Goal: Task Accomplishment & Management: Complete application form

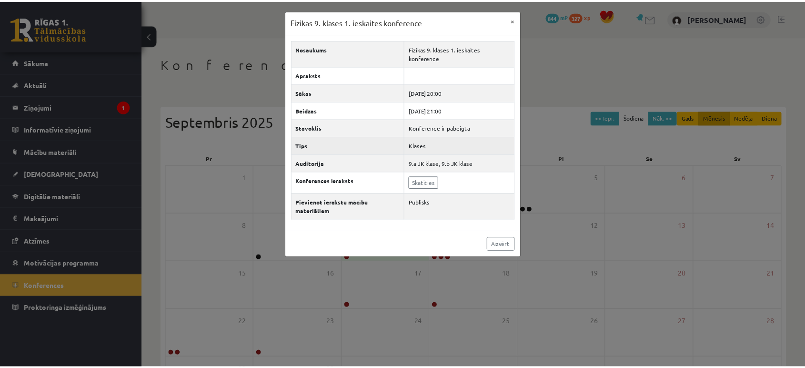
scroll to position [87, 0]
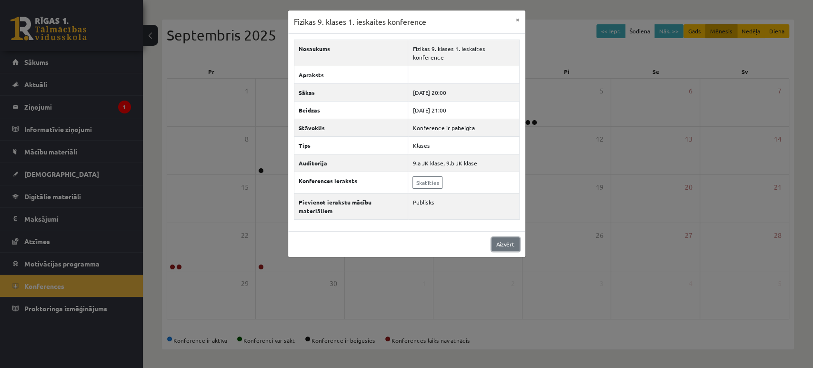
click at [509, 237] on link "Aizvērt" at bounding box center [505, 244] width 28 height 14
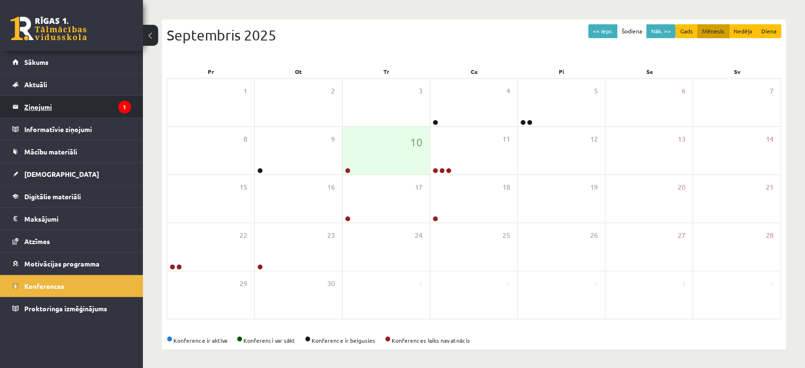
click at [88, 106] on legend "Ziņojumi 1" at bounding box center [77, 107] width 107 height 22
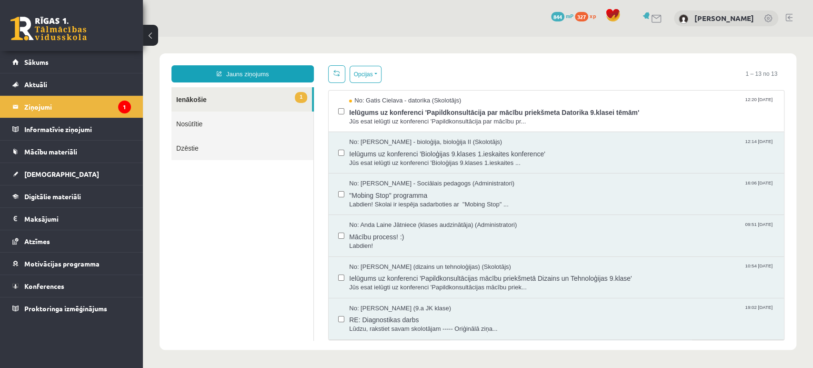
click at [210, 120] on link "Nosūtītie" at bounding box center [242, 123] width 142 height 24
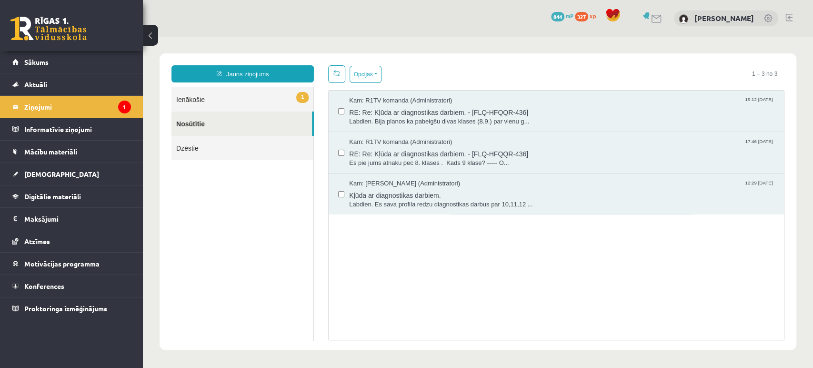
click at [221, 102] on link "1 Ienākošie" at bounding box center [242, 99] width 142 height 24
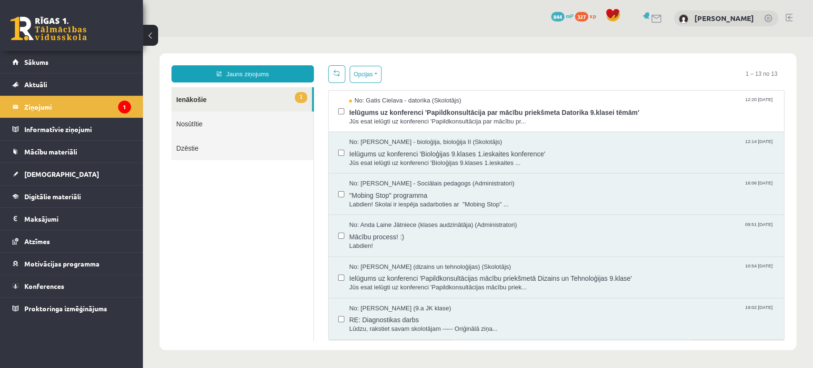
click at [417, 114] on span "Ielūgums uz konferenci 'Papildkonsultācija par mācību priekšmeta Datorika 9.kla…" at bounding box center [561, 111] width 425 height 12
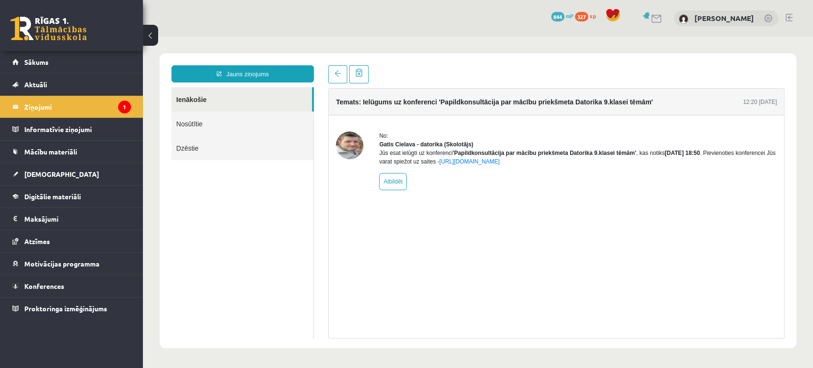
click at [350, 145] on img at bounding box center [350, 145] width 28 height 28
click at [84, 148] on link "Mācību materiāli" at bounding box center [71, 151] width 119 height 22
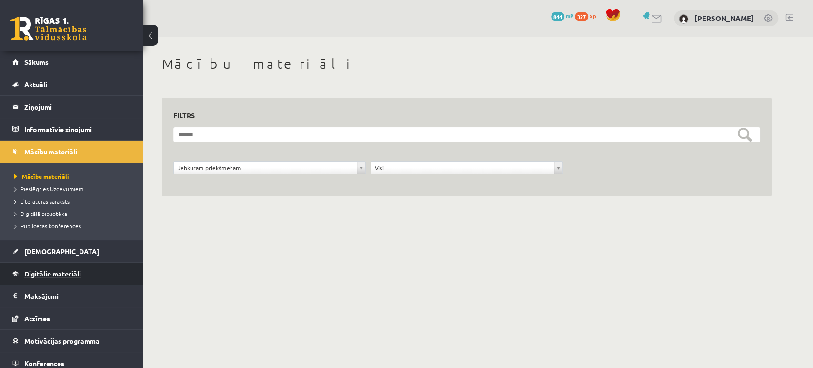
click at [48, 277] on link "Digitālie materiāli" at bounding box center [71, 273] width 119 height 22
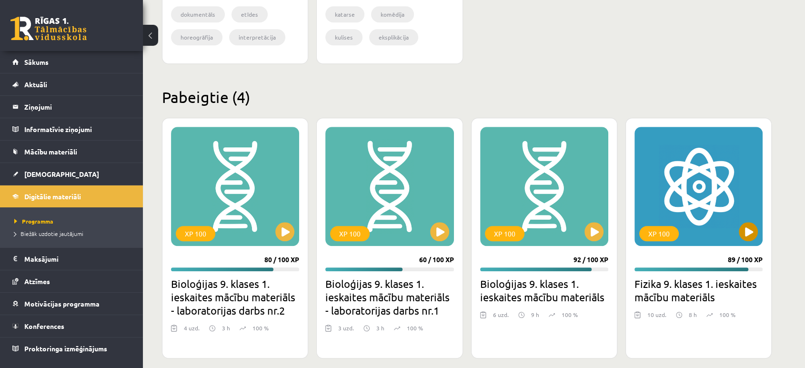
scroll to position [812, 0]
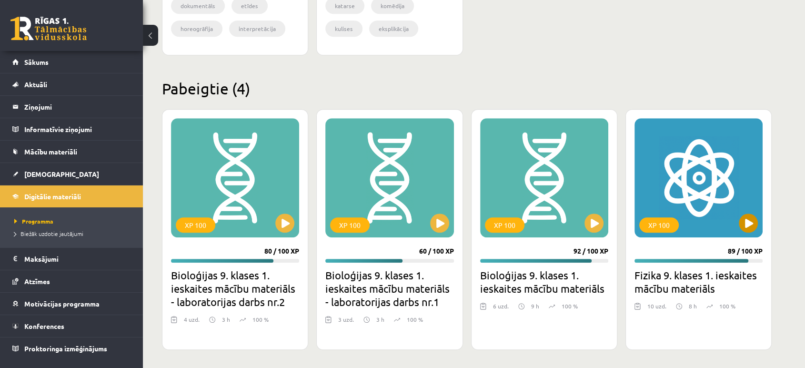
click at [710, 200] on div "XP 100" at bounding box center [698, 177] width 128 height 119
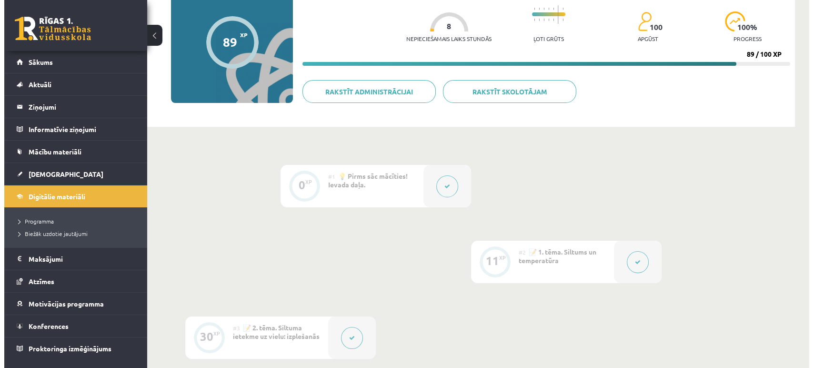
scroll to position [159, 0]
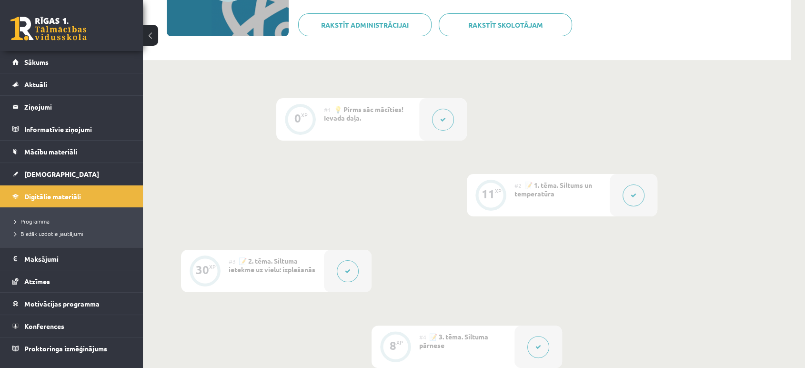
click at [631, 193] on icon at bounding box center [634, 195] width 6 height 6
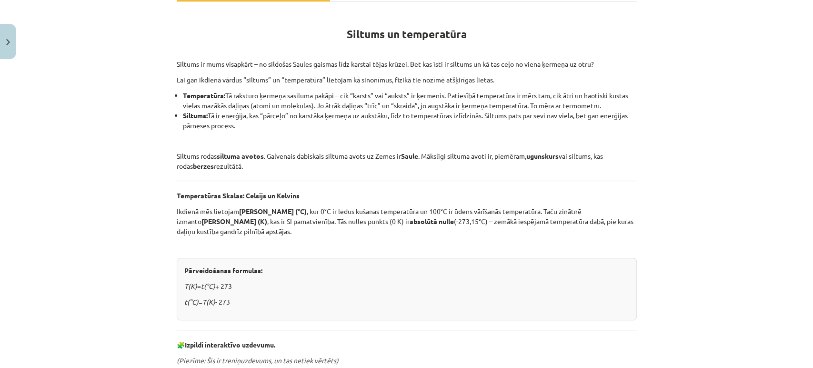
scroll to position [147, 0]
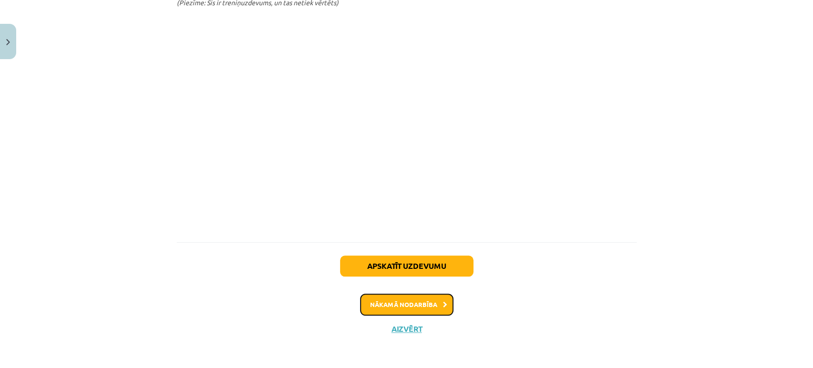
click at [428, 298] on button "Nākamā nodarbība" at bounding box center [406, 304] width 93 height 22
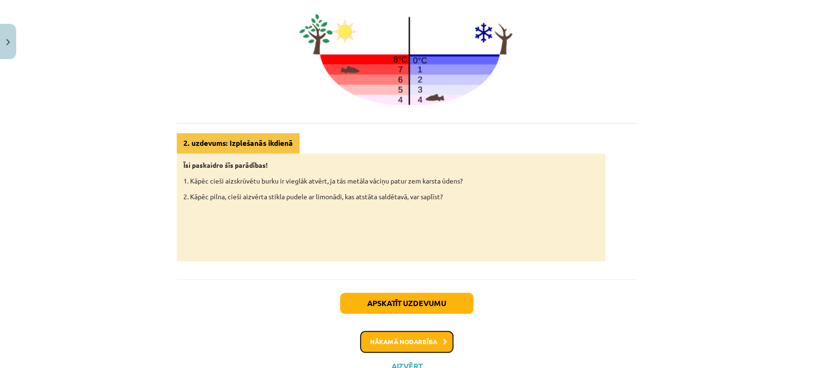
scroll to position [472, 0]
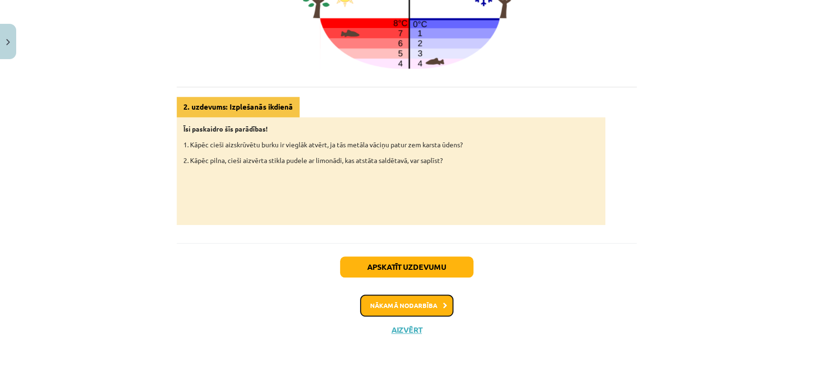
click at [431, 296] on button "Nākamā nodarbība" at bounding box center [406, 305] width 93 height 22
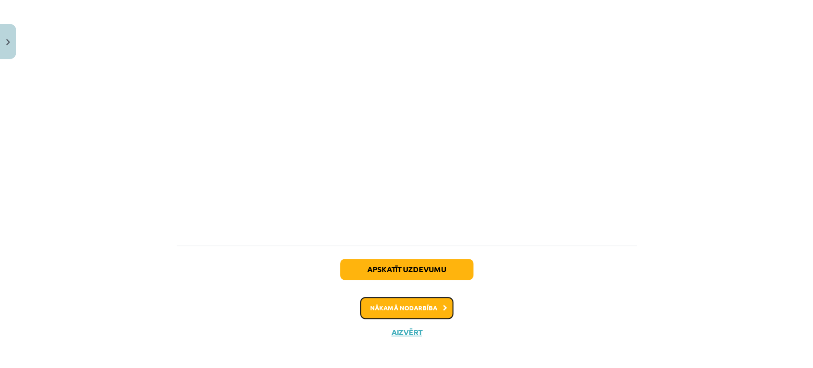
scroll to position [602, 0]
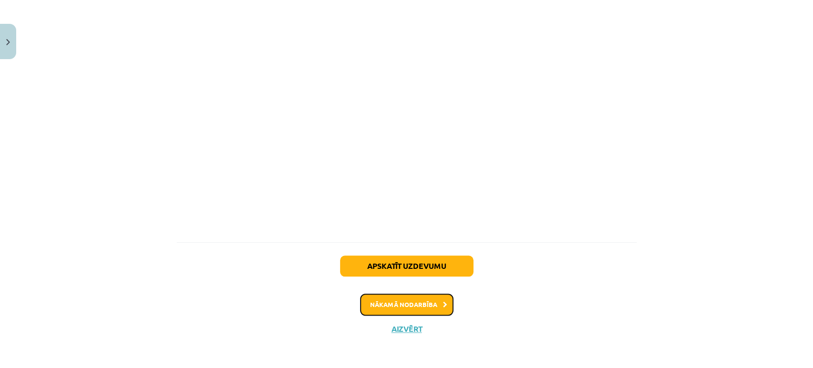
click at [429, 303] on button "Nākamā nodarbība" at bounding box center [406, 304] width 93 height 22
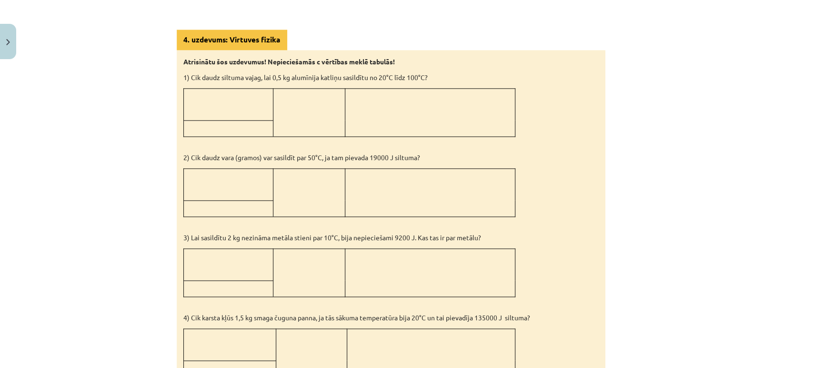
scroll to position [950, 0]
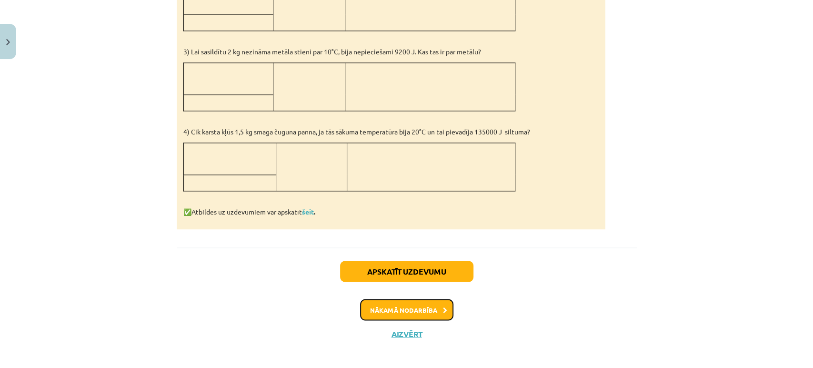
click at [410, 305] on button "Nākamā nodarbība" at bounding box center [406, 310] width 93 height 22
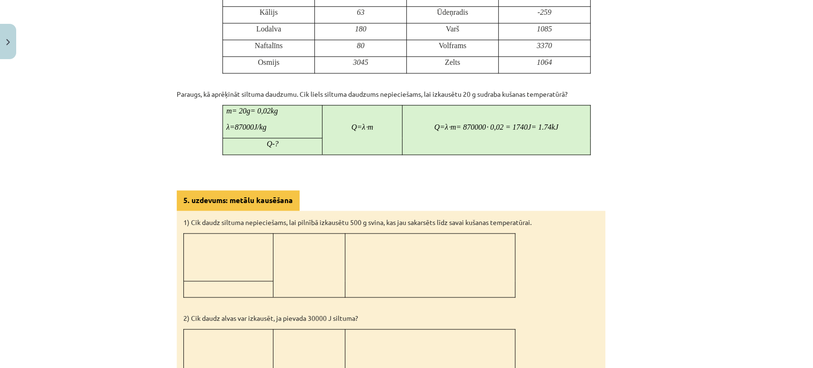
scroll to position [916, 0]
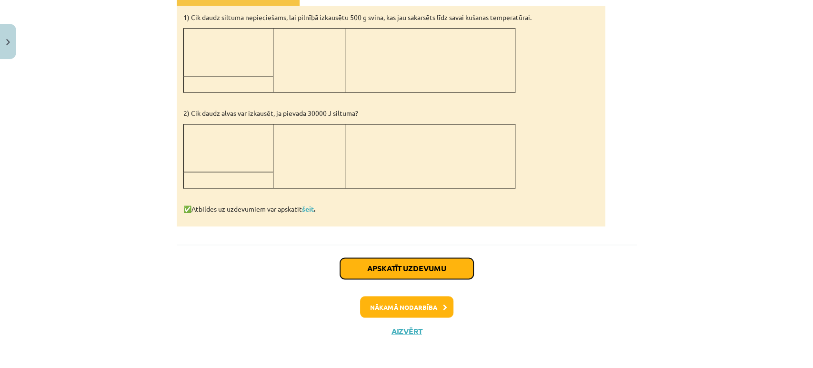
click at [445, 266] on button "Apskatīt uzdevumu" at bounding box center [406, 268] width 133 height 21
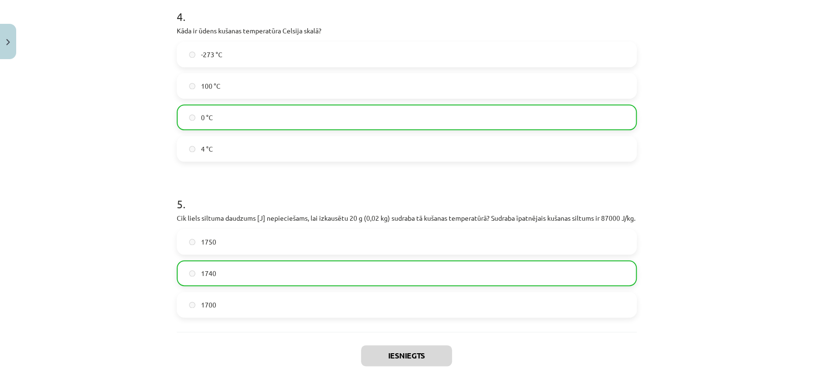
scroll to position [732, 0]
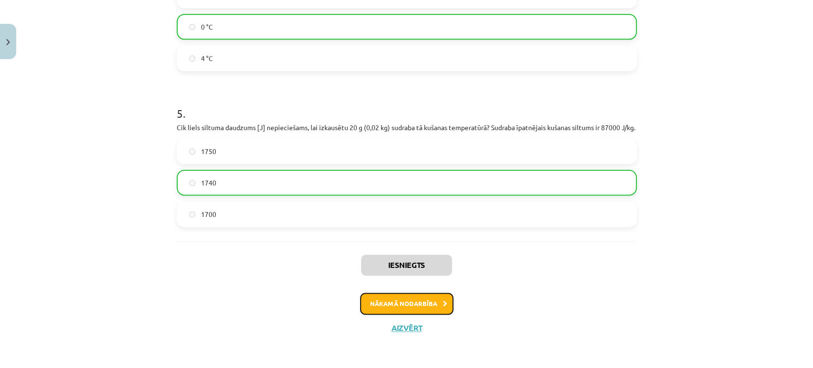
click at [409, 306] on button "Nākamā nodarbība" at bounding box center [406, 303] width 93 height 22
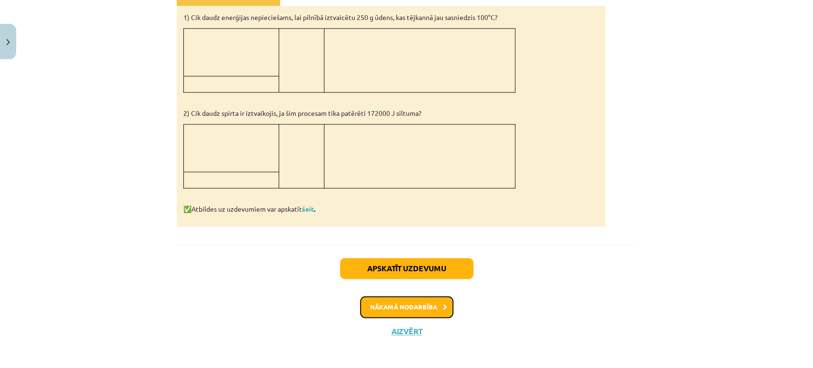
scroll to position [789, 0]
click at [421, 301] on button "Nākamā nodarbība" at bounding box center [406, 306] width 93 height 22
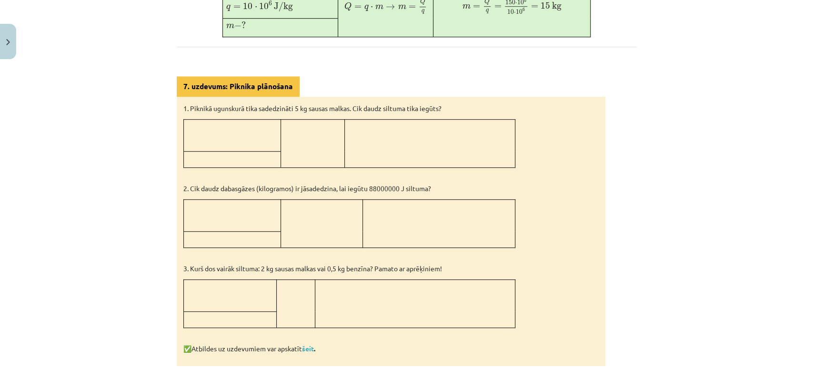
scroll to position [552, 0]
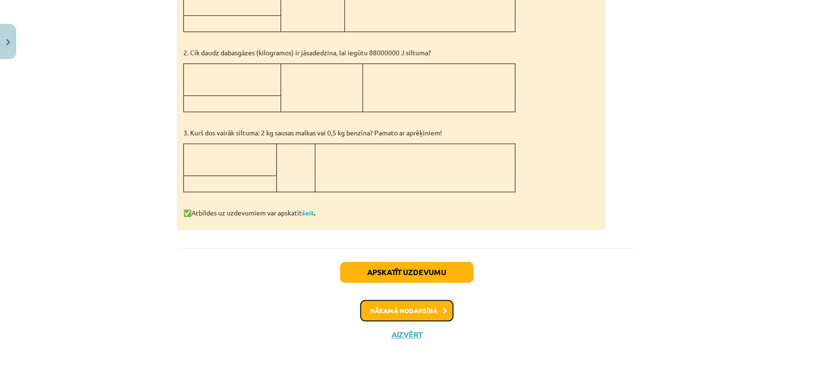
click at [416, 300] on button "Nākamā nodarbība" at bounding box center [406, 311] width 93 height 22
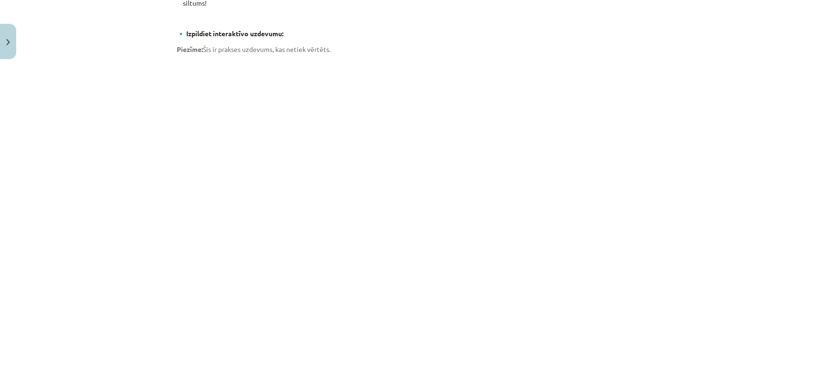
scroll to position [627, 0]
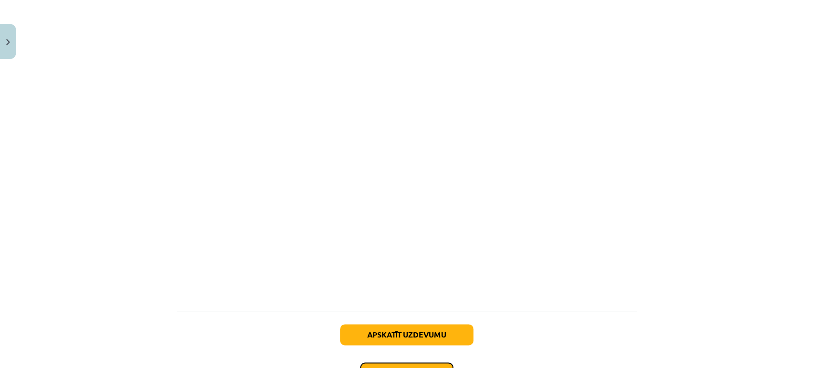
click at [427, 362] on button "Nākamā nodarbība" at bounding box center [406, 373] width 93 height 22
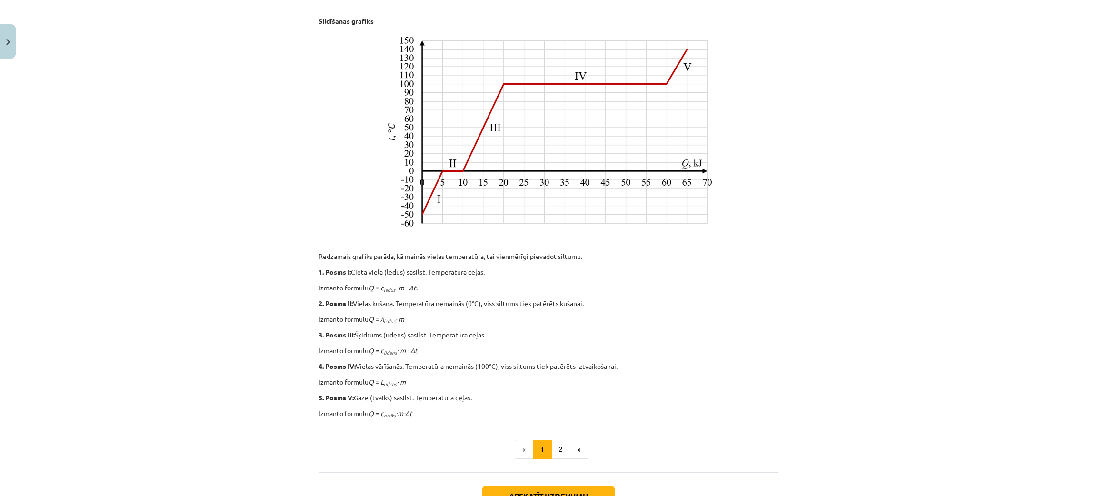
scroll to position [249, 0]
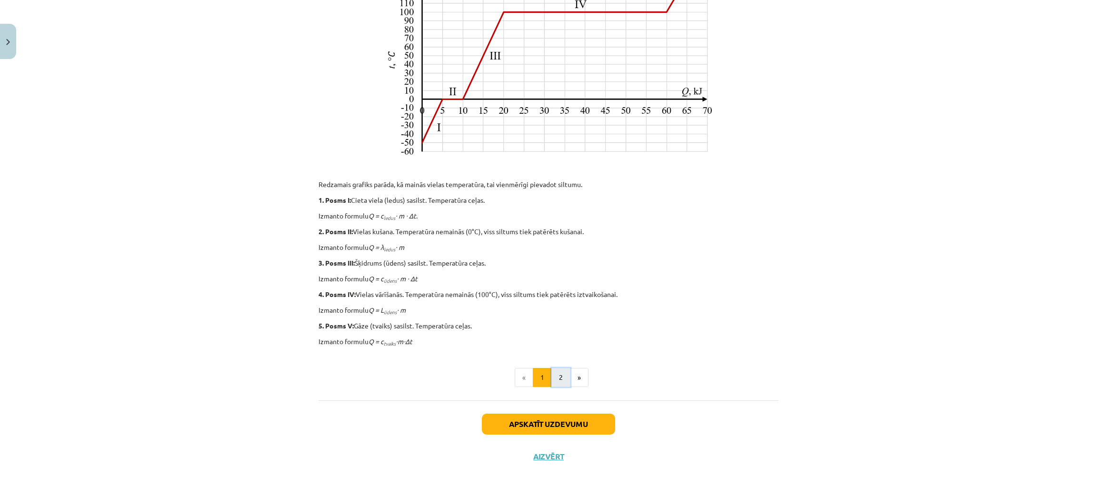
click at [561, 367] on button "2" at bounding box center [560, 377] width 19 height 19
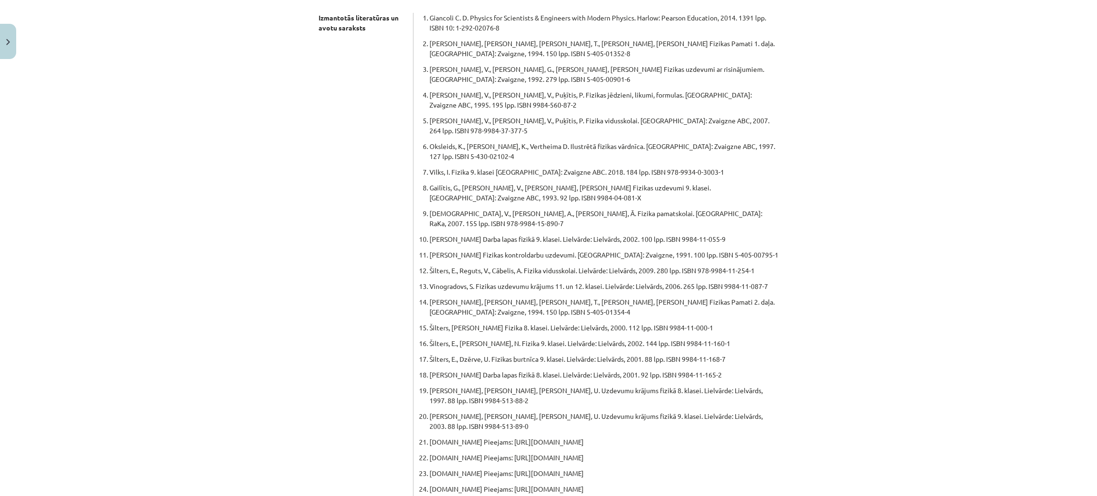
scroll to position [385, 0]
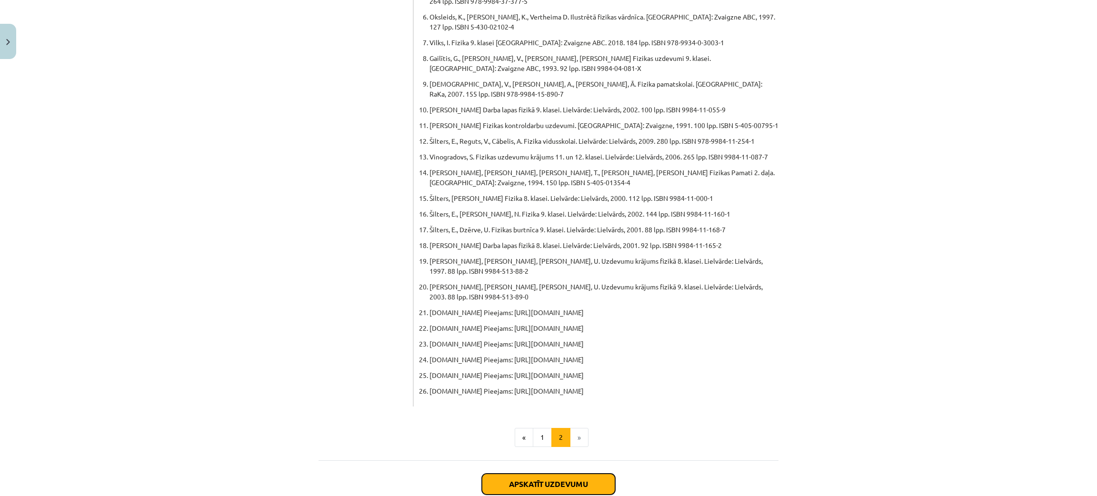
click at [551, 367] on button "Apskatīt uzdevumu" at bounding box center [548, 484] width 133 height 21
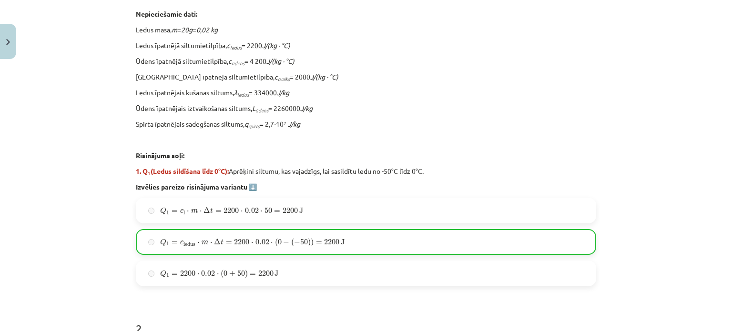
scroll to position [275, 0]
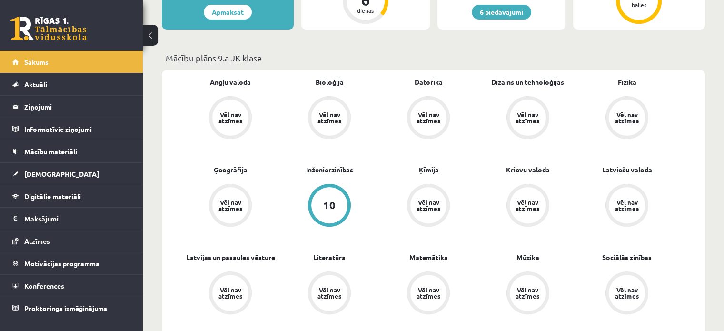
scroll to position [143, 0]
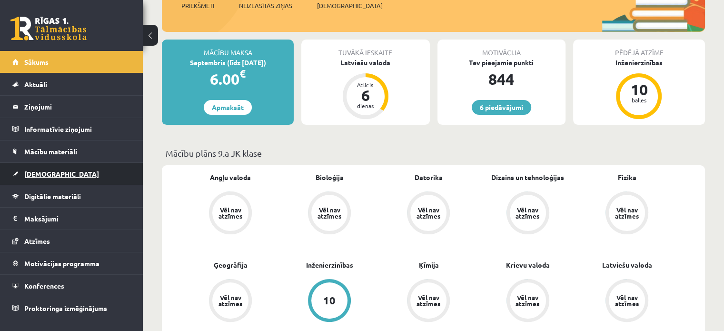
click at [74, 174] on link "[DEMOGRAPHIC_DATA]" at bounding box center [71, 174] width 119 height 22
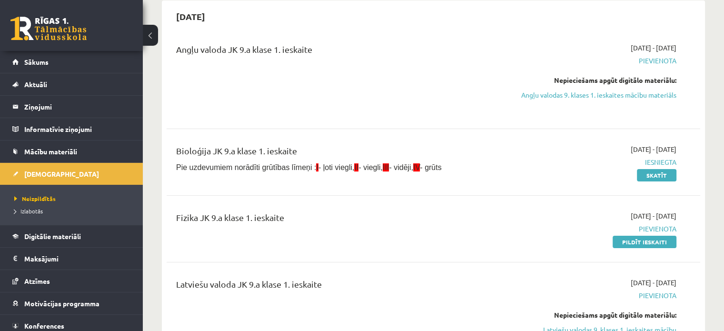
scroll to position [95, 0]
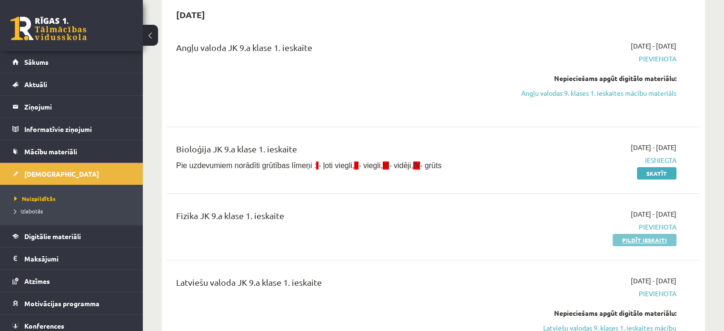
click at [645, 238] on link "Pildīt ieskaiti" at bounding box center [645, 240] width 64 height 12
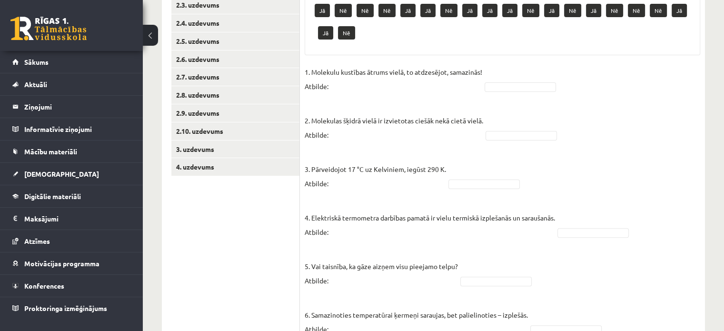
scroll to position [143, 0]
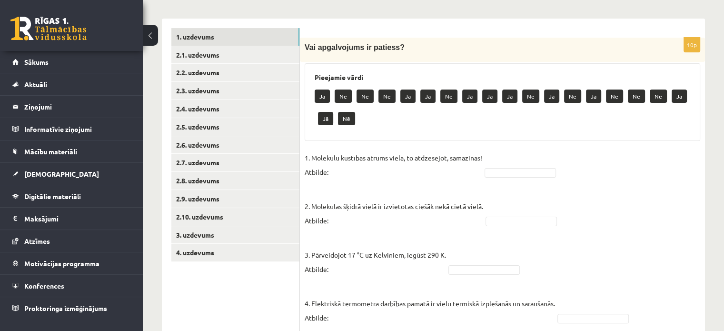
click at [318, 98] on p "Jā" at bounding box center [322, 96] width 15 height 13
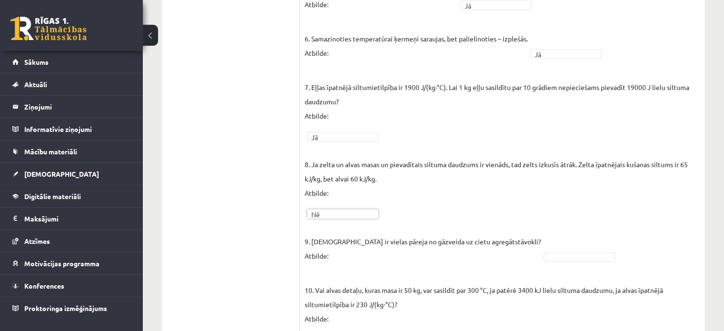
scroll to position [530, 0]
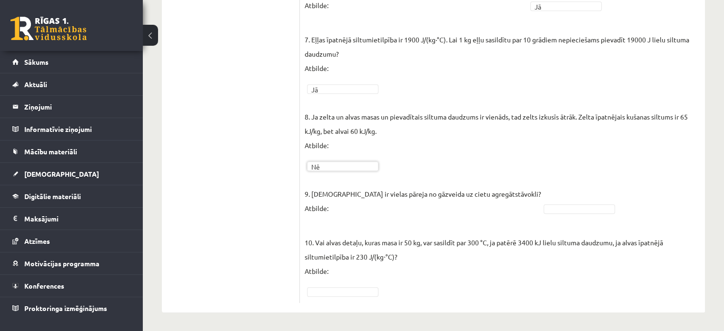
click at [537, 202] on fieldset "1. Molekulu kustības ātrums vielā, to atdzesējot, samazinās! Atbilde: Jā ** 2. …" at bounding box center [503, 19] width 396 height 557
click at [539, 200] on fieldset "1. Molekulu kustības ātrums vielā, to atdzesējot, samazinās! Atbilde: Jā ** 2. …" at bounding box center [503, 19] width 396 height 557
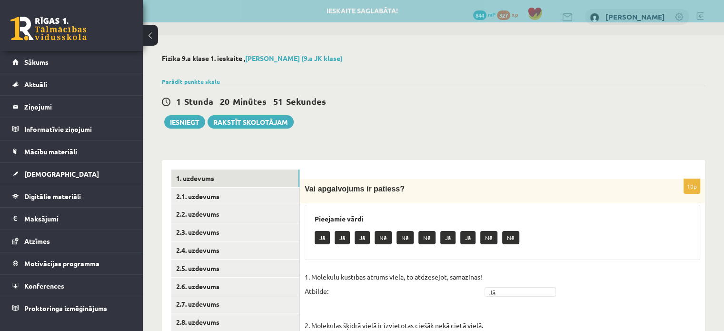
scroll to position [0, 0]
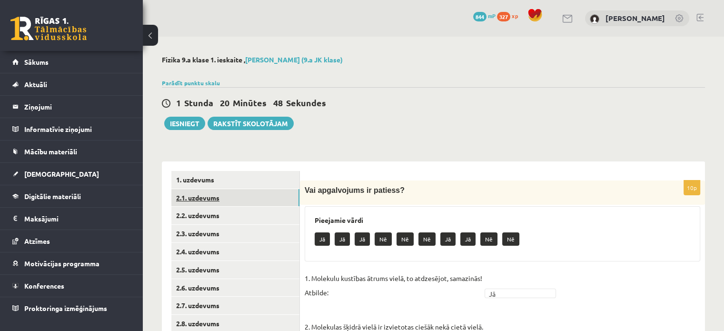
click at [231, 196] on link "2.1. uzdevums" at bounding box center [235, 198] width 128 height 18
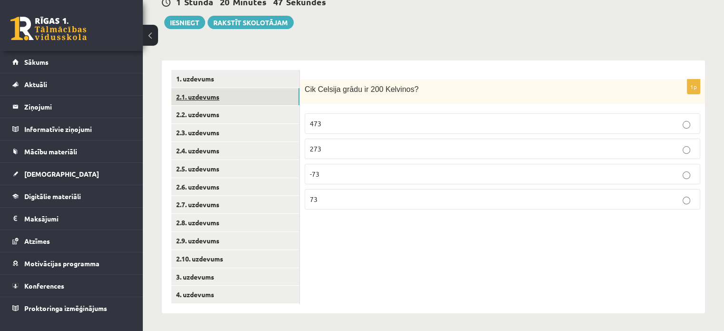
scroll to position [102, 0]
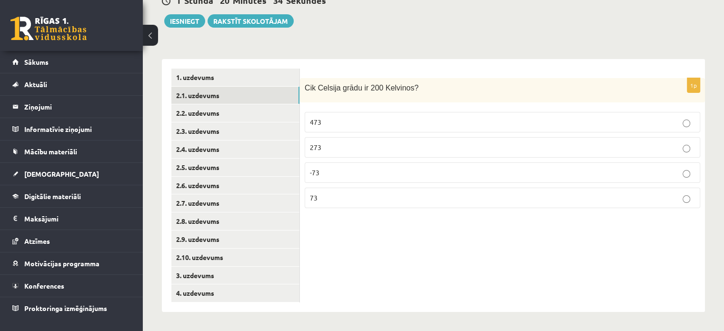
click at [338, 169] on p "-73" at bounding box center [502, 173] width 385 height 10
click at [237, 111] on link "2.2. uzdevums" at bounding box center [235, 113] width 128 height 18
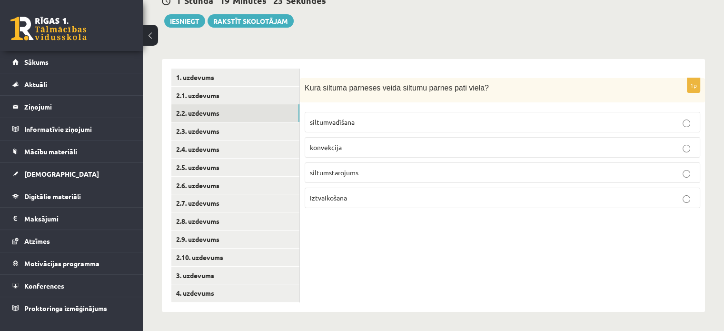
click at [376, 145] on p "konvekcija" at bounding box center [502, 147] width 385 height 10
click at [276, 129] on link "2.3. uzdevums" at bounding box center [235, 131] width 128 height 18
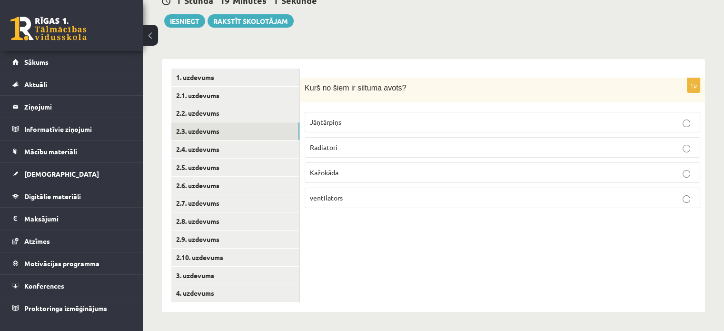
click at [367, 140] on label "Radiatori" at bounding box center [503, 147] width 396 height 20
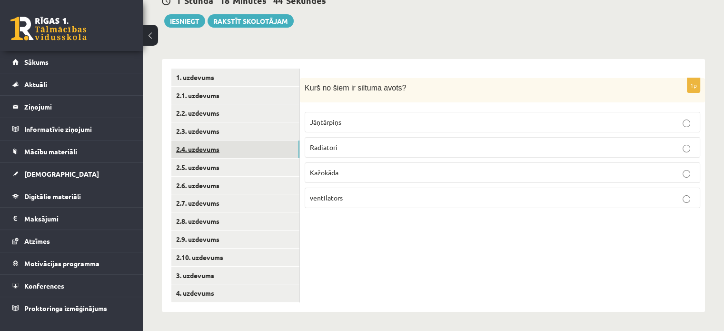
click at [220, 155] on link "2.4. uzdevums" at bounding box center [235, 149] width 128 height 18
click at [362, 173] on p "Konvekcija" at bounding box center [502, 173] width 385 height 10
click at [245, 171] on link "2.5. uzdevums" at bounding box center [235, 168] width 128 height 18
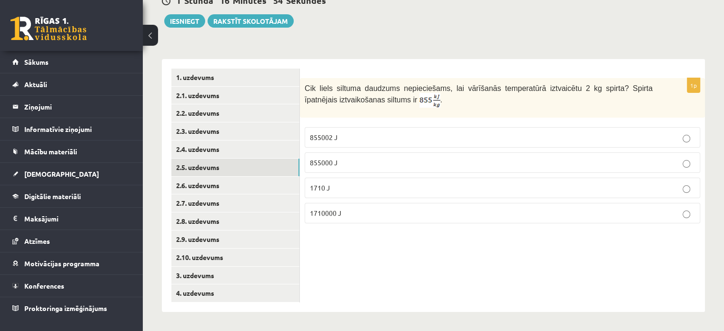
click at [384, 205] on label "1710000 J" at bounding box center [503, 213] width 396 height 20
click at [252, 190] on link "2.6. uzdevums" at bounding box center [235, 186] width 128 height 18
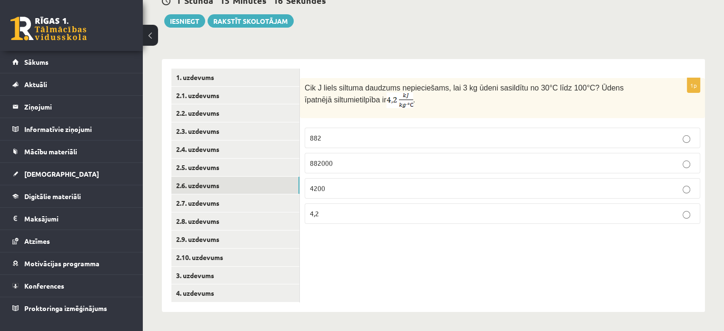
click at [451, 162] on p "882000" at bounding box center [502, 163] width 385 height 10
click at [213, 201] on link "2.7. uzdevums" at bounding box center [235, 203] width 128 height 18
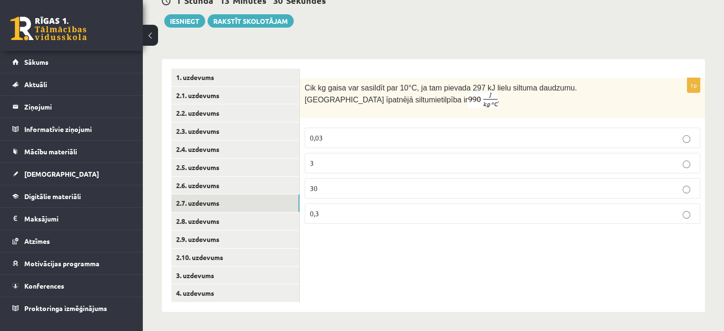
click at [357, 194] on label "30" at bounding box center [503, 188] width 396 height 20
click at [177, 218] on link "2.8. uzdevums" at bounding box center [235, 221] width 128 height 18
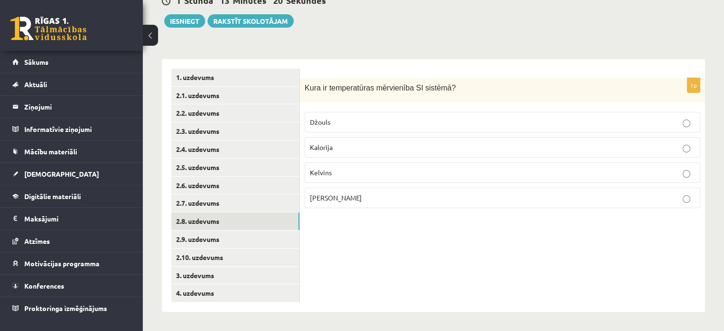
click at [346, 171] on p "Kelvins" at bounding box center [502, 173] width 385 height 10
click at [254, 234] on link "2.9. uzdevums" at bounding box center [235, 240] width 128 height 18
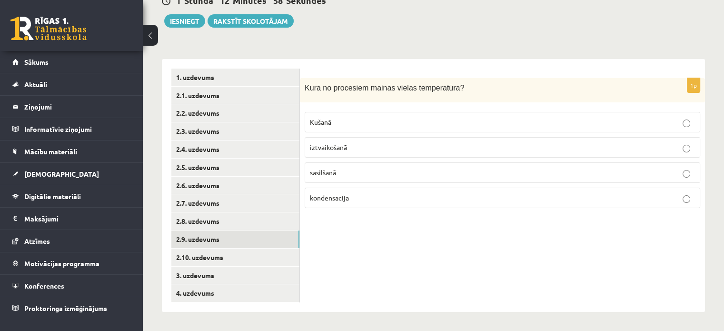
click at [371, 171] on p "sasilšanā" at bounding box center [502, 173] width 385 height 10
click at [234, 259] on link "2.10. uzdevums" at bounding box center [235, 258] width 128 height 18
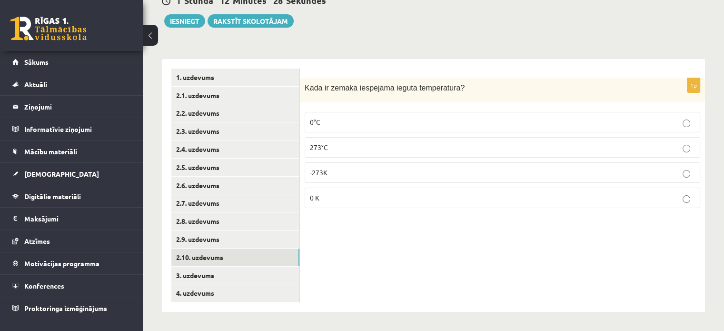
click at [335, 173] on p "-273K" at bounding box center [502, 173] width 385 height 10
click at [327, 204] on label "0 K" at bounding box center [503, 198] width 396 height 20
click at [233, 270] on link "3. uzdevums" at bounding box center [235, 276] width 128 height 18
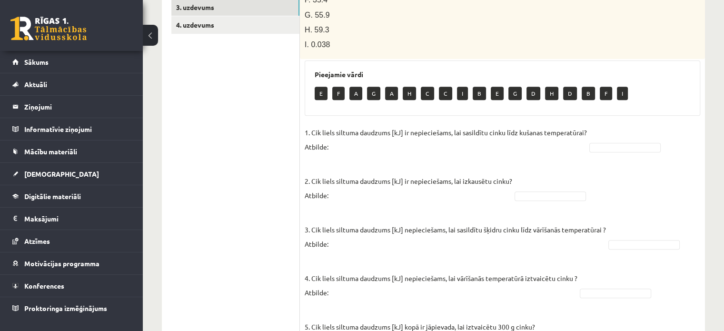
scroll to position [228, 0]
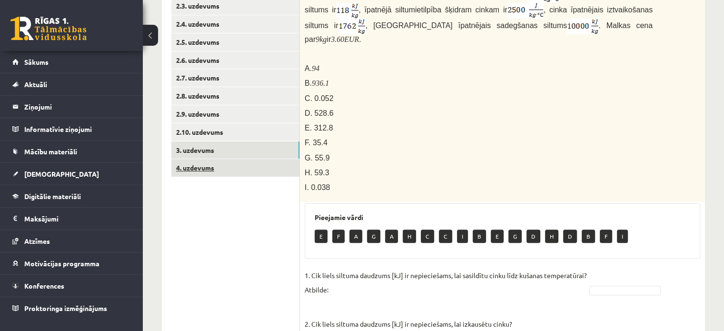
click at [231, 172] on link "4. uzdevums" at bounding box center [235, 168] width 128 height 18
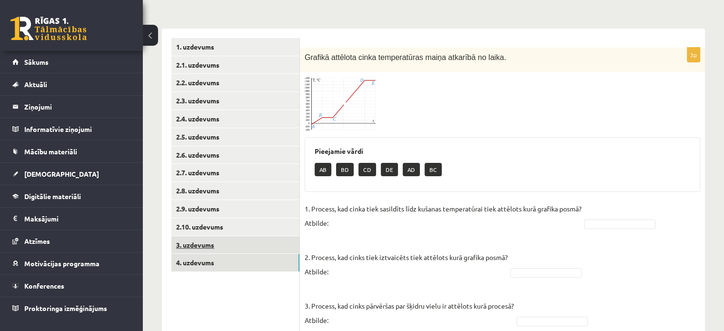
scroll to position [168, 0]
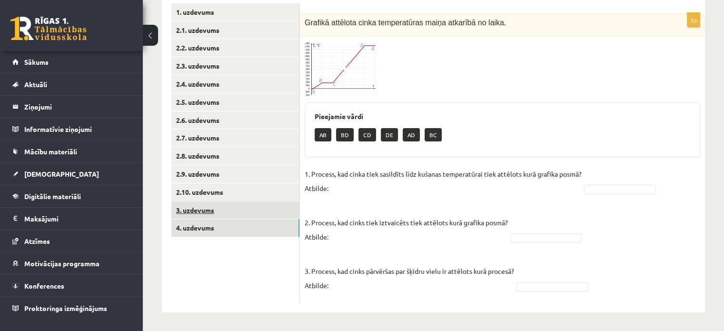
click at [260, 215] on link "3. uzdevums" at bounding box center [235, 210] width 128 height 18
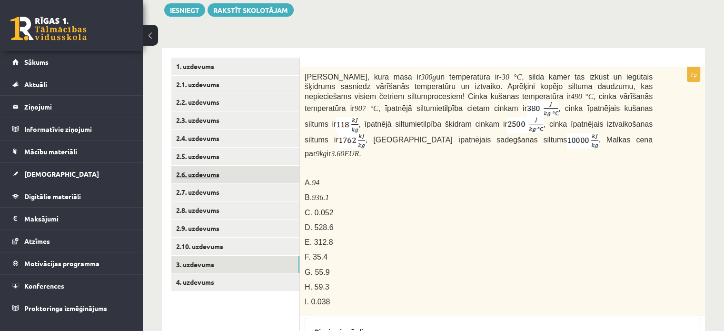
scroll to position [72, 0]
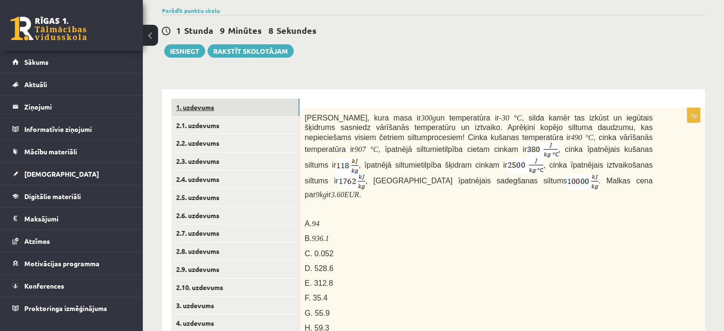
click at [224, 107] on link "1. uzdevums" at bounding box center [235, 108] width 128 height 18
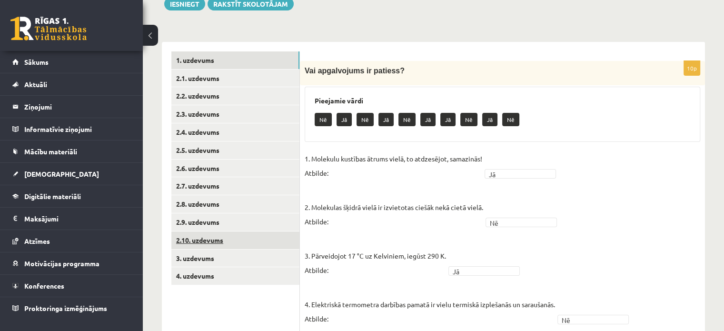
scroll to position [120, 0]
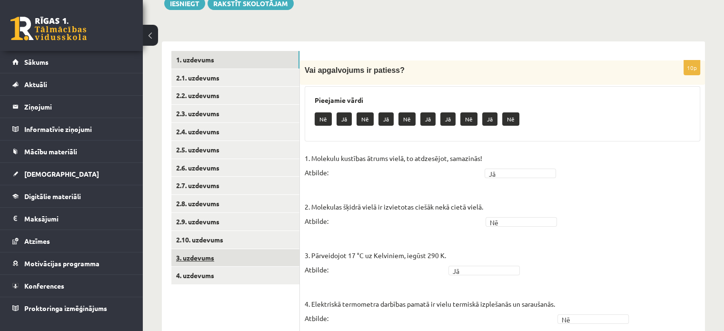
click at [212, 264] on link "3. uzdevums" at bounding box center [235, 258] width 128 height 18
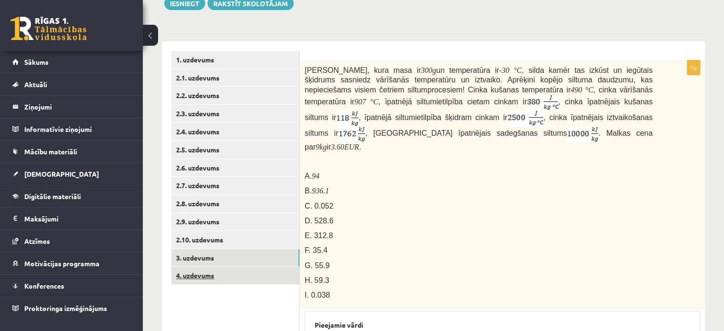
click at [212, 275] on link "4. uzdevums" at bounding box center [235, 276] width 128 height 18
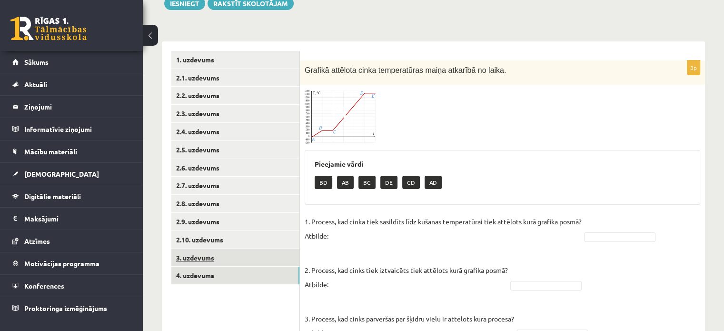
click at [209, 261] on link "3. uzdevums" at bounding box center [235, 258] width 128 height 18
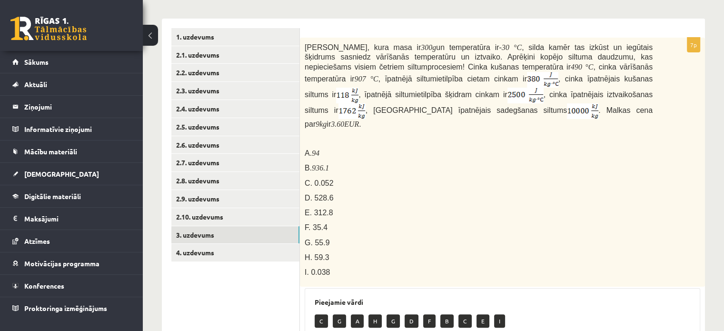
scroll to position [190, 0]
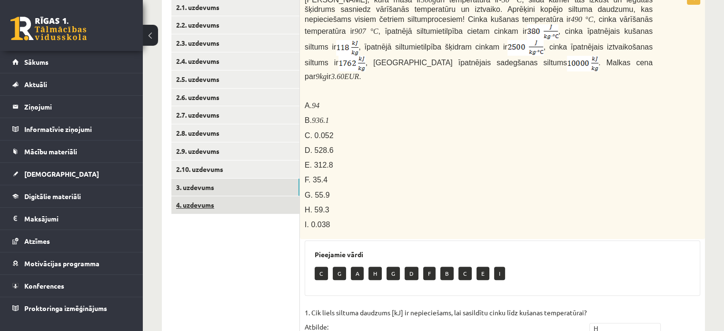
click at [210, 211] on link "4. uzdevums" at bounding box center [235, 205] width 128 height 18
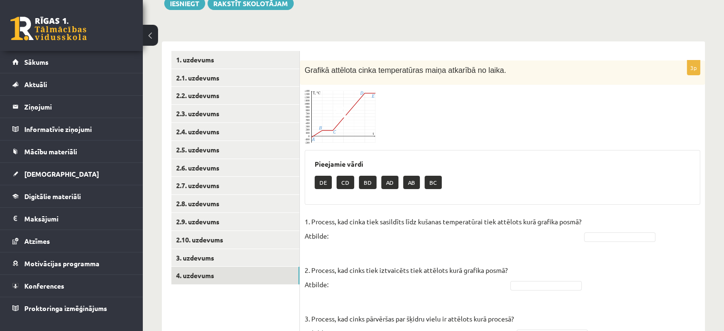
scroll to position [168, 0]
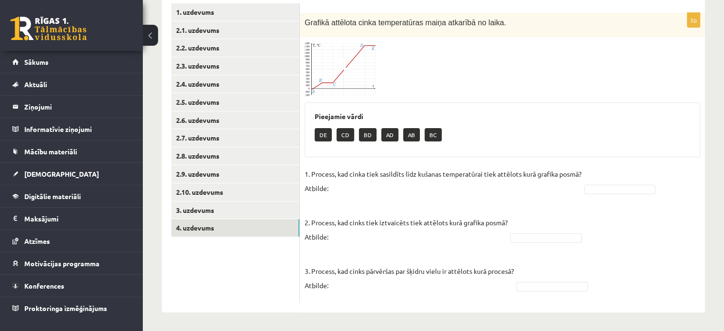
click at [354, 75] on img at bounding box center [340, 69] width 71 height 54
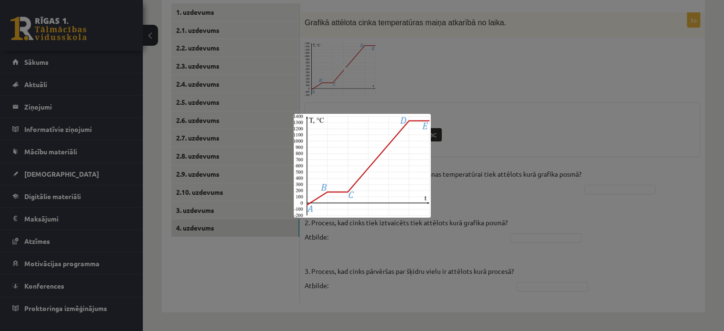
click at [352, 75] on div at bounding box center [362, 165] width 724 height 331
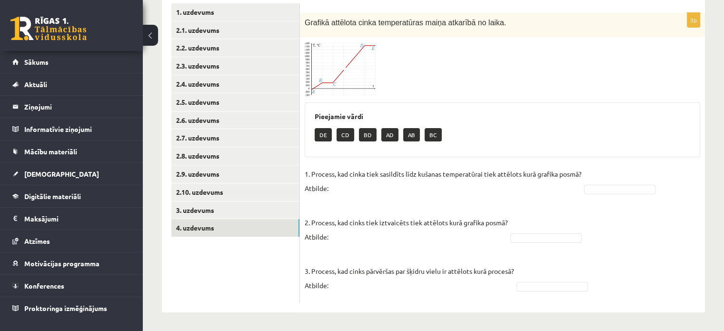
click at [353, 60] on img at bounding box center [340, 69] width 71 height 54
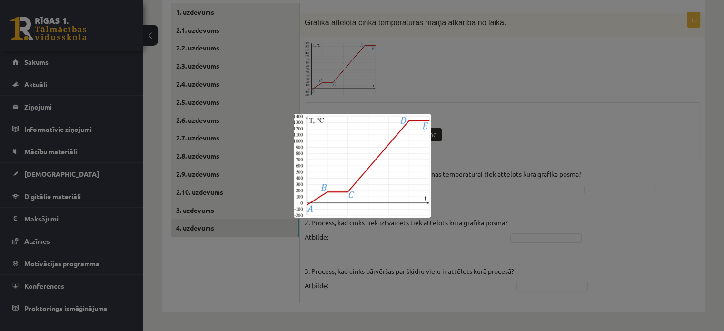
click at [353, 60] on div at bounding box center [362, 165] width 724 height 331
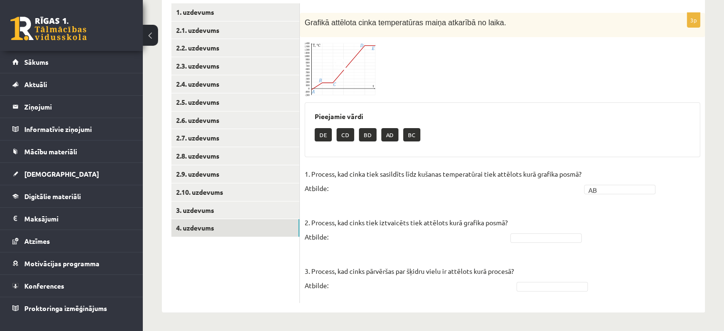
click at [679, 74] on div at bounding box center [503, 69] width 396 height 54
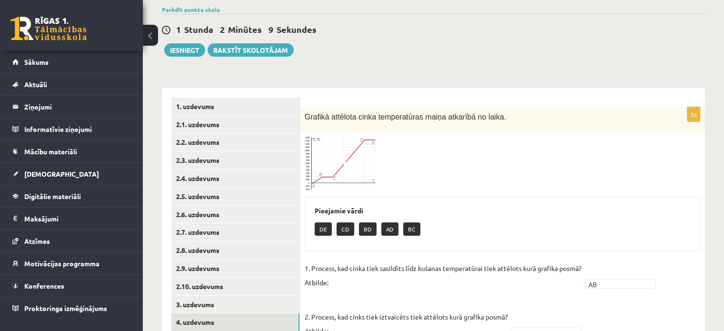
scroll to position [72, 0]
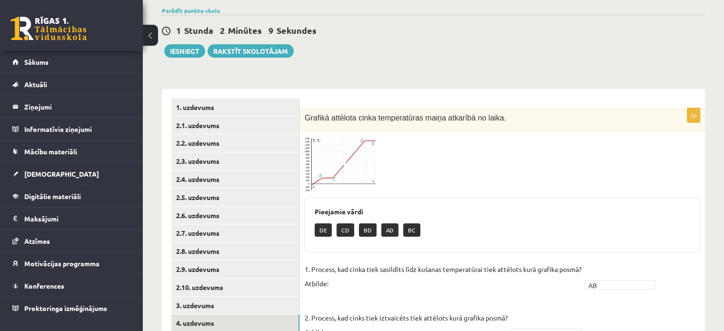
click at [333, 154] on span at bounding box center [340, 159] width 15 height 15
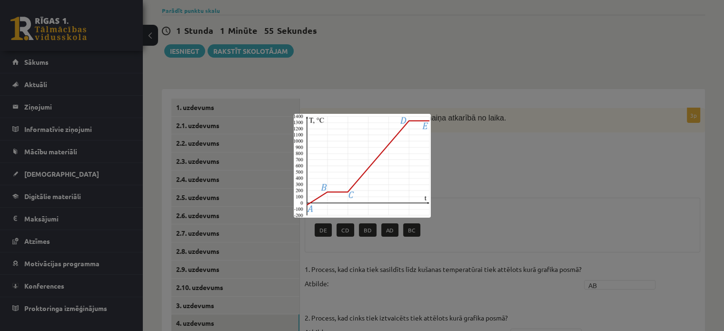
click at [422, 221] on div at bounding box center [362, 165] width 724 height 331
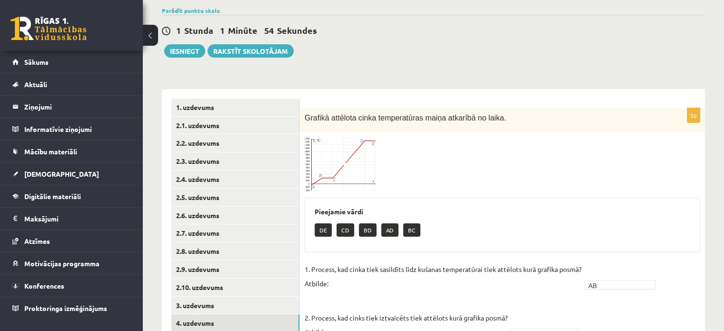
scroll to position [120, 0]
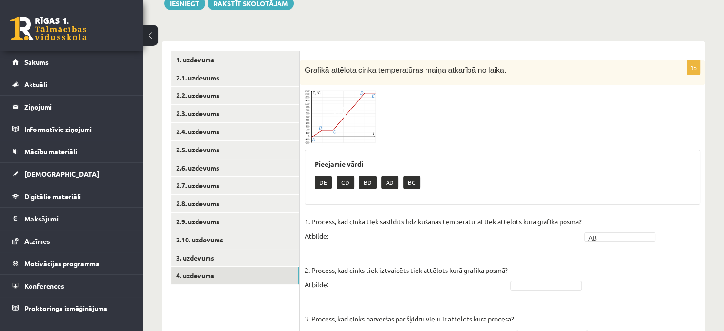
click at [347, 117] on span at bounding box center [340, 112] width 15 height 15
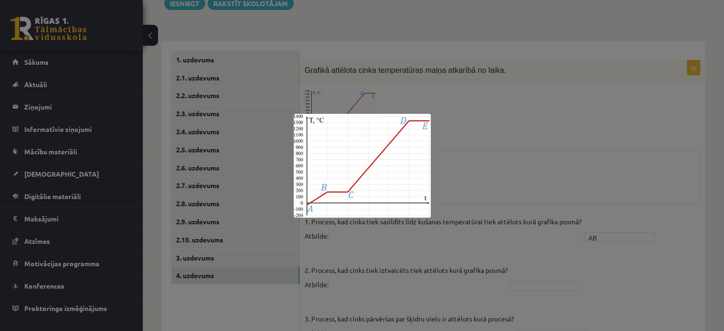
click at [478, 176] on div at bounding box center [362, 165] width 724 height 331
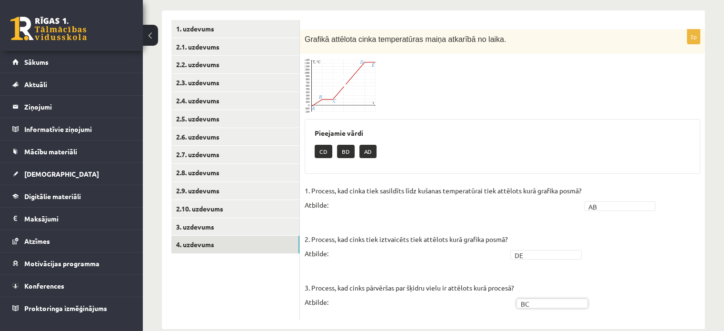
scroll to position [168, 0]
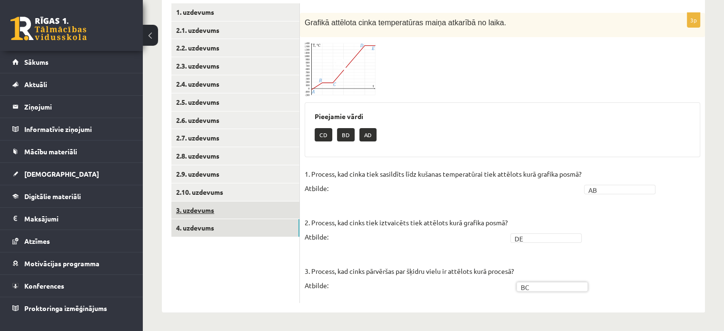
click at [251, 208] on link "3. uzdevums" at bounding box center [235, 210] width 128 height 18
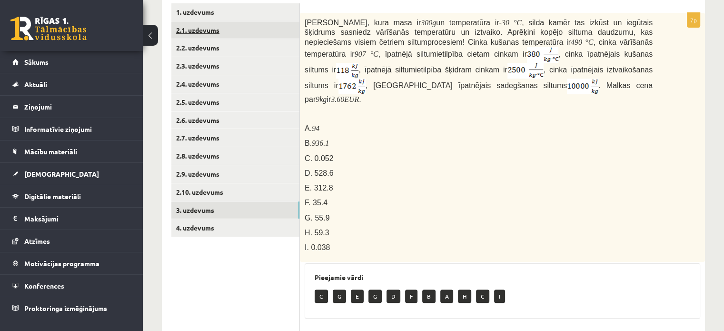
scroll to position [132, 0]
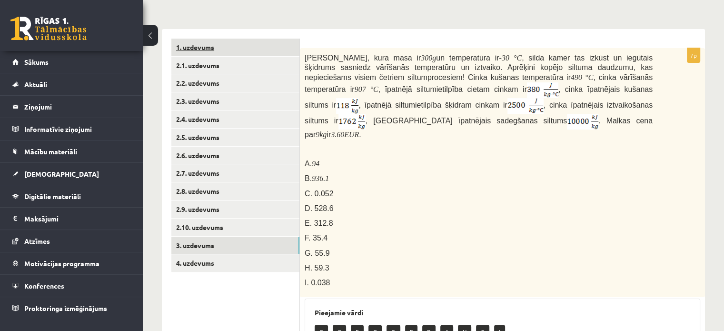
click at [227, 52] on link "1. uzdevums" at bounding box center [235, 48] width 128 height 18
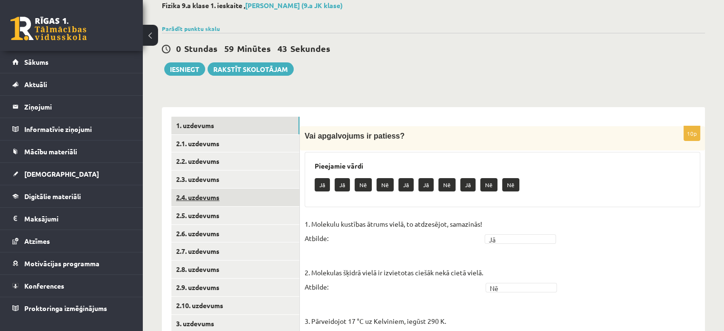
scroll to position [54, 0]
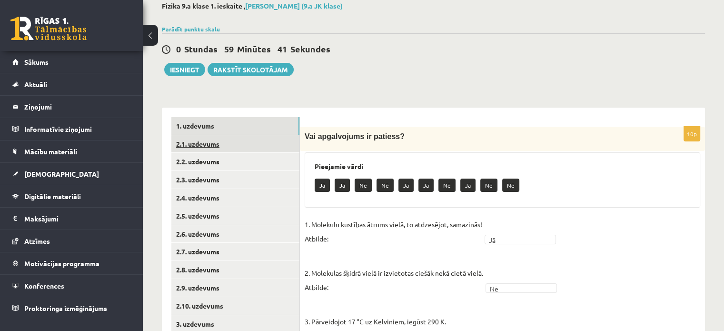
click at [189, 140] on link "2.1. uzdevums" at bounding box center [235, 144] width 128 height 18
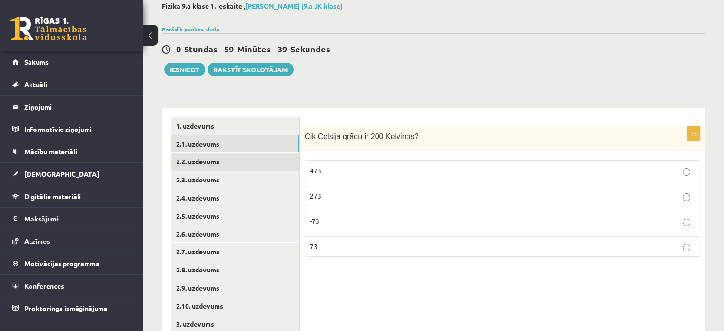
click at [206, 167] on link "2.2. uzdevums" at bounding box center [235, 162] width 128 height 18
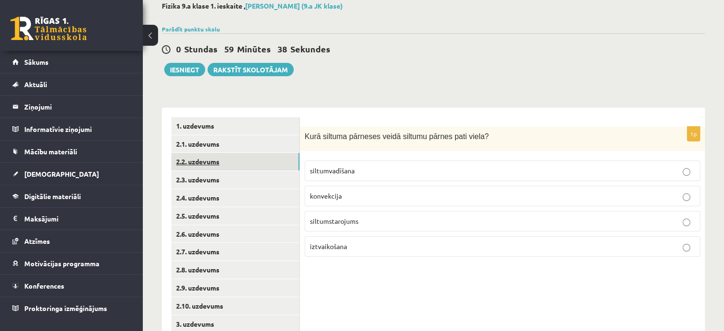
scroll to position [101, 0]
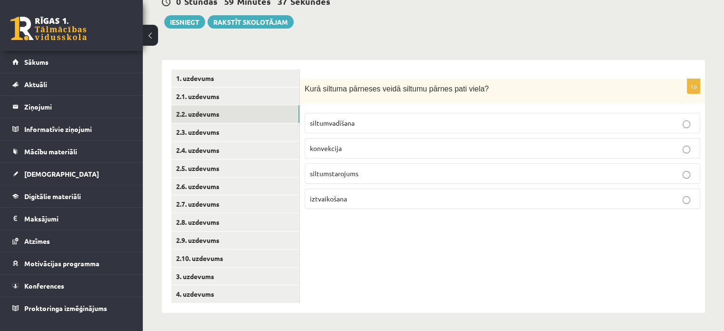
click at [213, 140] on ul "1. uzdevums 2.1. uzdevums 2.2. uzdevums 2.3. uzdevums 2.4. uzdevums 2.5. uzdevu…" at bounding box center [235, 187] width 129 height 234
click at [215, 135] on link "2.3. uzdevums" at bounding box center [235, 132] width 128 height 18
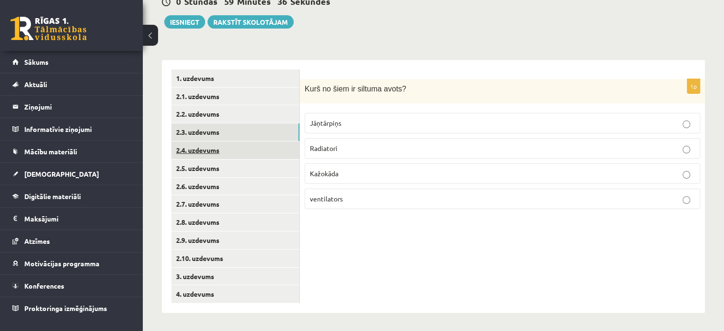
click at [217, 144] on link "2.4. uzdevums" at bounding box center [235, 150] width 128 height 18
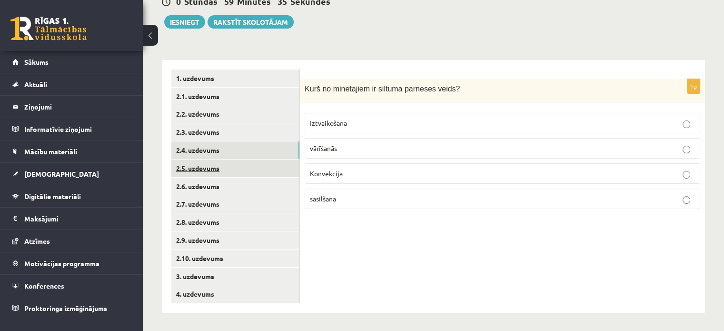
click at [221, 166] on link "2.5. uzdevums" at bounding box center [235, 169] width 128 height 18
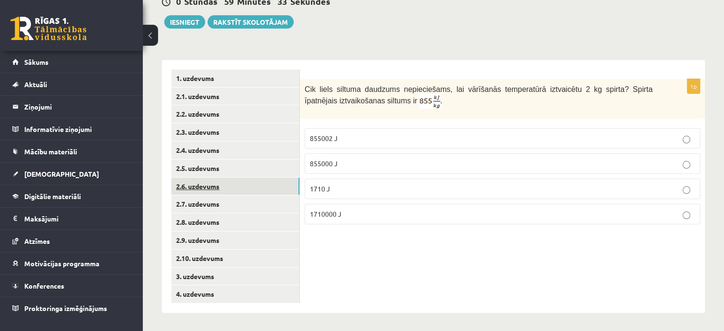
click at [223, 180] on link "2.6. uzdevums" at bounding box center [235, 187] width 128 height 18
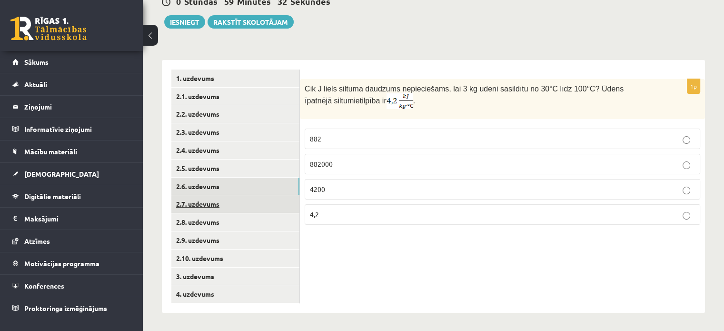
click at [230, 207] on link "2.7. uzdevums" at bounding box center [235, 204] width 128 height 18
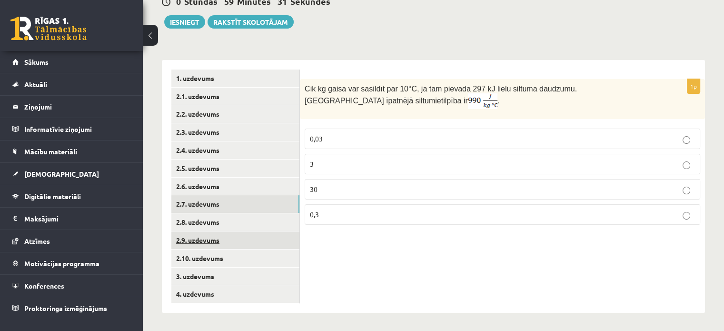
click at [228, 234] on link "2.9. uzdevums" at bounding box center [235, 240] width 128 height 18
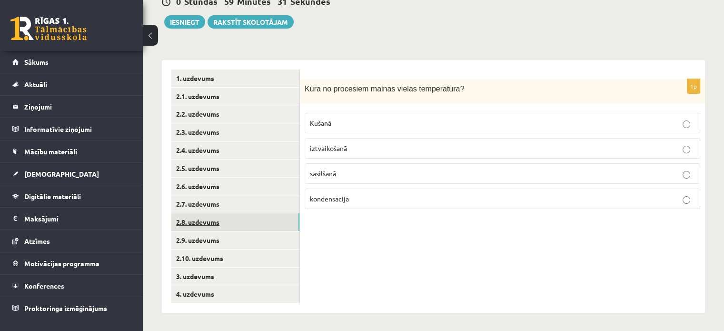
click at [222, 224] on link "2.8. uzdevums" at bounding box center [235, 222] width 128 height 18
click at [220, 250] on link "2.10. uzdevums" at bounding box center [235, 259] width 128 height 18
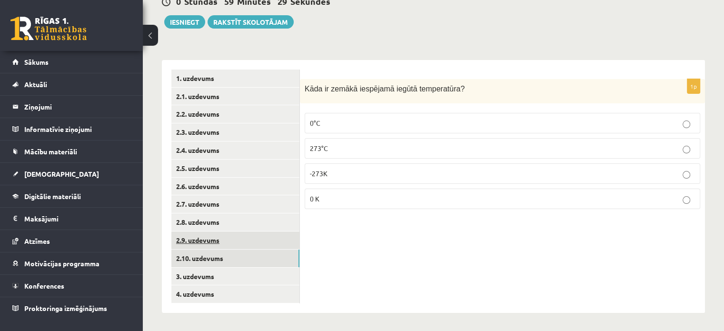
click at [231, 241] on link "2.9. uzdevums" at bounding box center [235, 240] width 128 height 18
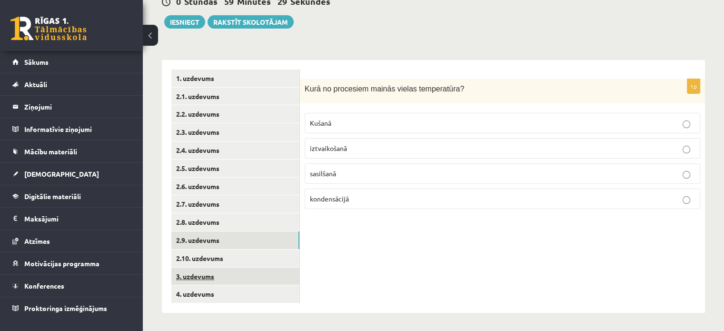
click at [217, 275] on link "3. uzdevums" at bounding box center [235, 277] width 128 height 18
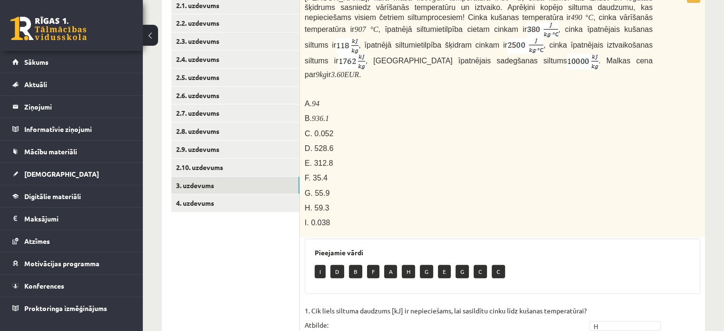
scroll to position [197, 0]
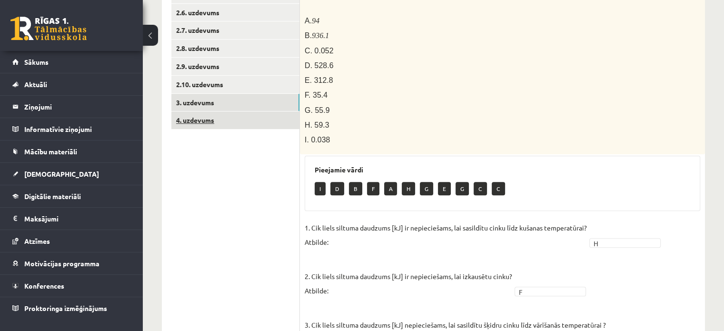
click at [222, 120] on link "4. uzdevums" at bounding box center [235, 120] width 128 height 18
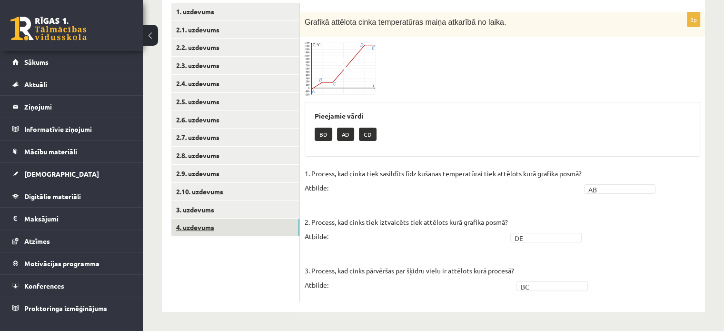
scroll to position [168, 0]
click at [193, 208] on link "3. uzdevums" at bounding box center [235, 210] width 128 height 18
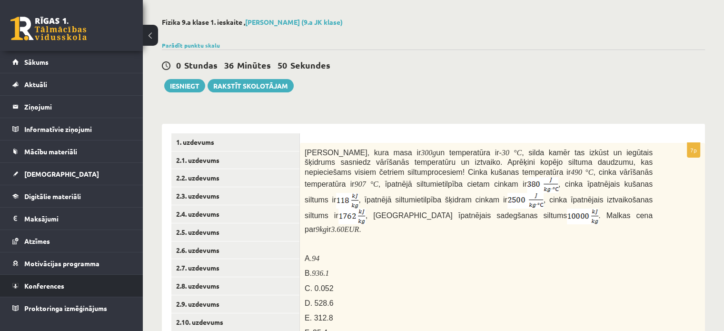
scroll to position [0, 0]
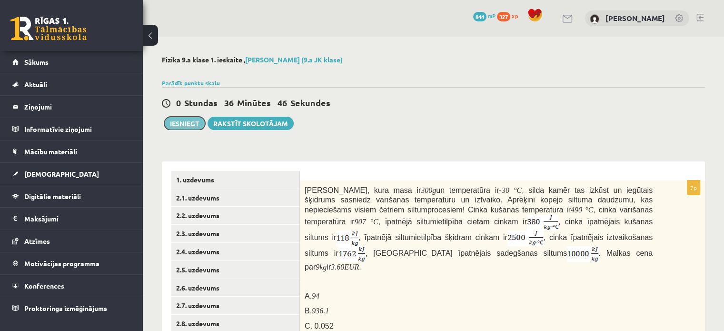
click at [198, 123] on button "Iesniegt" at bounding box center [184, 123] width 41 height 13
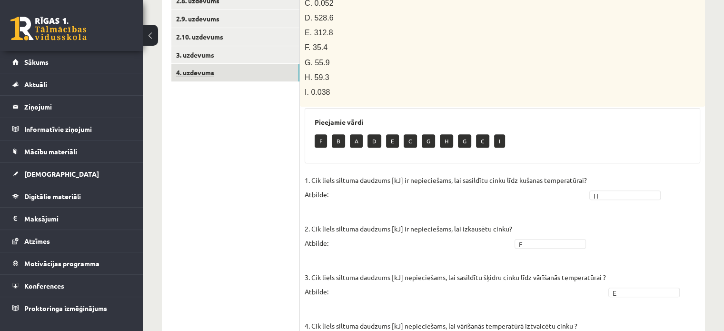
click at [240, 72] on link "4. uzdevums" at bounding box center [235, 73] width 128 height 18
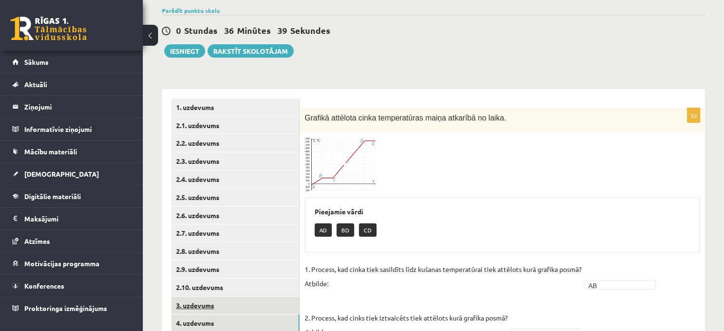
scroll to position [168, 0]
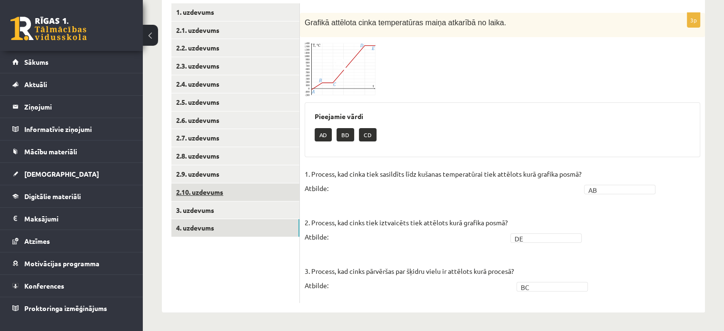
click at [211, 193] on link "2.10. uzdevums" at bounding box center [235, 192] width 128 height 18
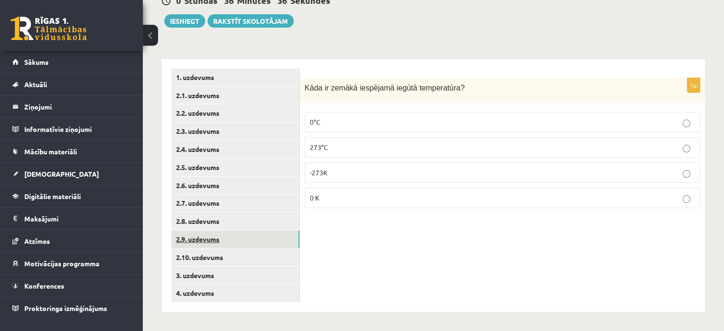
click at [221, 240] on link "2.9. uzdevums" at bounding box center [235, 240] width 128 height 18
click at [221, 222] on link "2.8. uzdevums" at bounding box center [235, 221] width 128 height 18
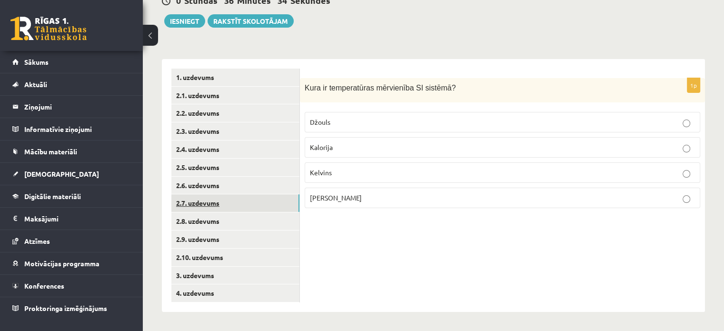
click at [221, 207] on link "2.7. uzdevums" at bounding box center [235, 203] width 128 height 18
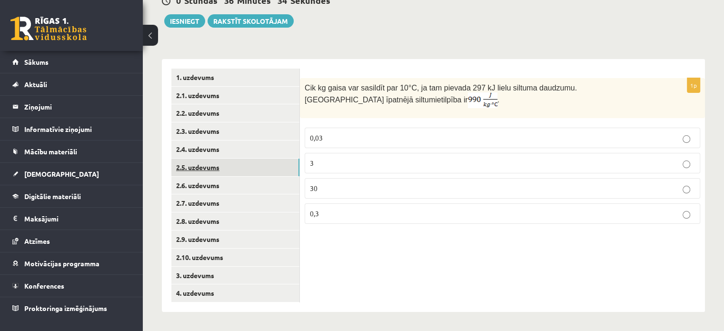
click at [222, 176] on link "2.5. uzdevums" at bounding box center [235, 168] width 128 height 18
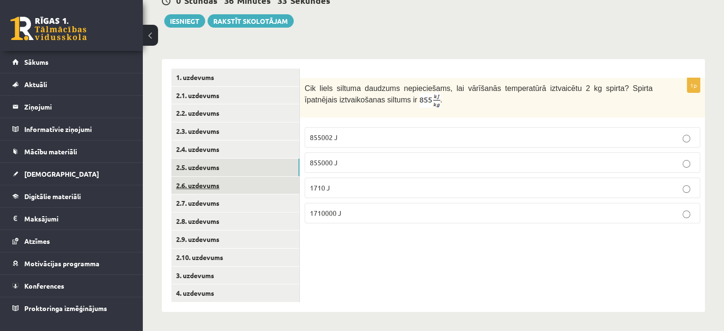
click at [222, 183] on link "2.6. uzdevums" at bounding box center [235, 186] width 128 height 18
click at [221, 162] on link "2.5. uzdevums" at bounding box center [235, 168] width 128 height 18
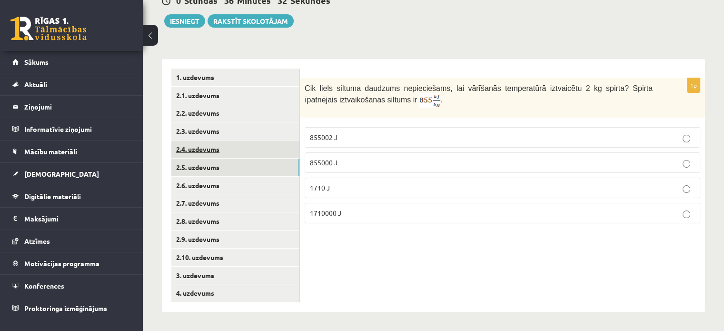
click at [218, 152] on link "2.4. uzdevums" at bounding box center [235, 149] width 128 height 18
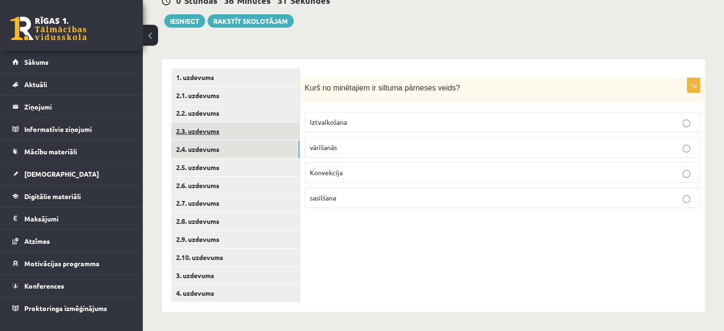
click at [214, 131] on link "2.3. uzdevums" at bounding box center [235, 131] width 128 height 18
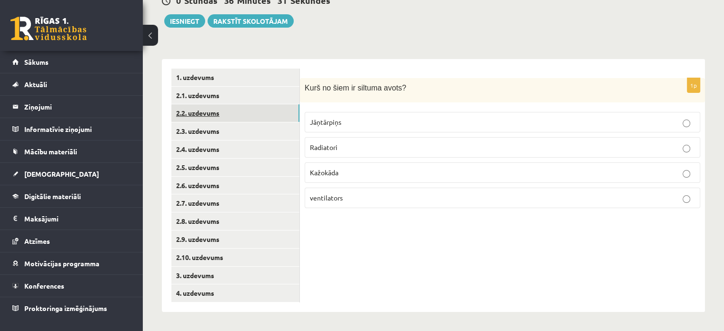
click at [213, 115] on link "2.2. uzdevums" at bounding box center [235, 113] width 128 height 18
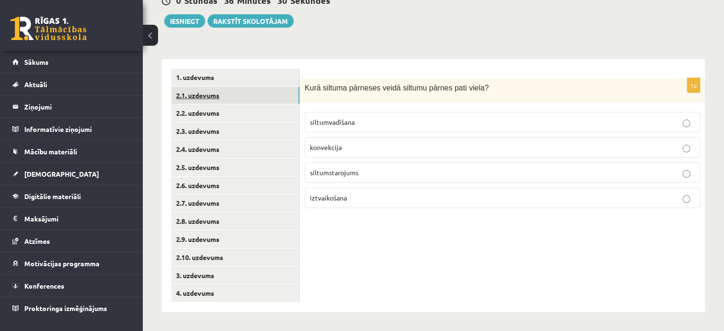
click at [213, 102] on link "2.1. uzdevums" at bounding box center [235, 96] width 128 height 18
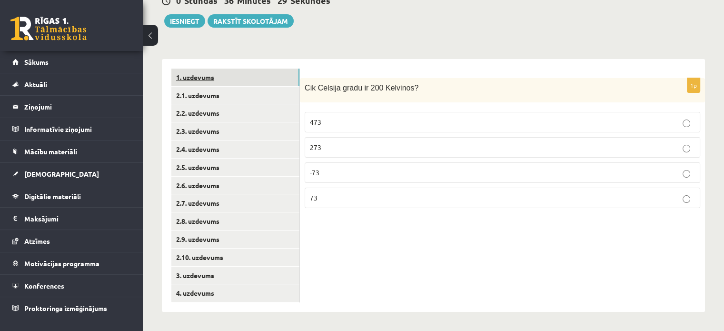
click at [215, 80] on link "1. uzdevums" at bounding box center [235, 78] width 128 height 18
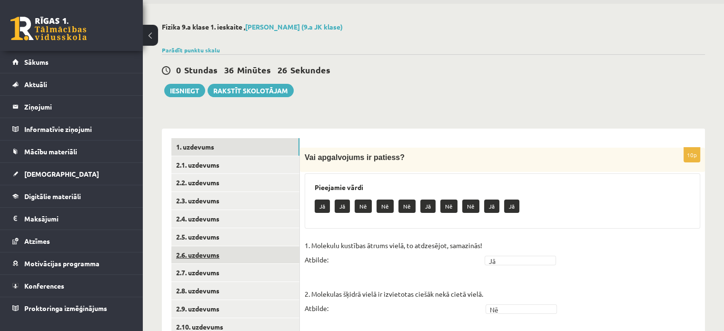
scroll to position [0, 0]
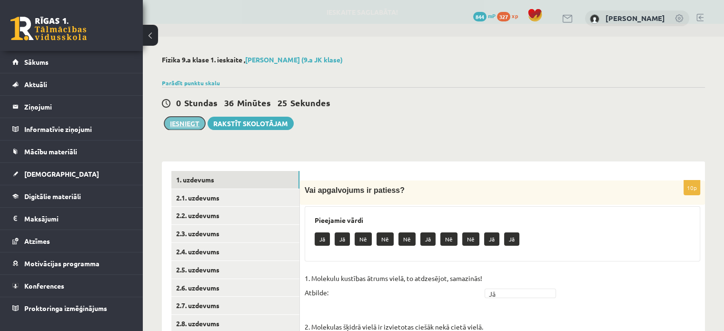
click at [187, 125] on button "Iesniegt" at bounding box center [184, 123] width 41 height 13
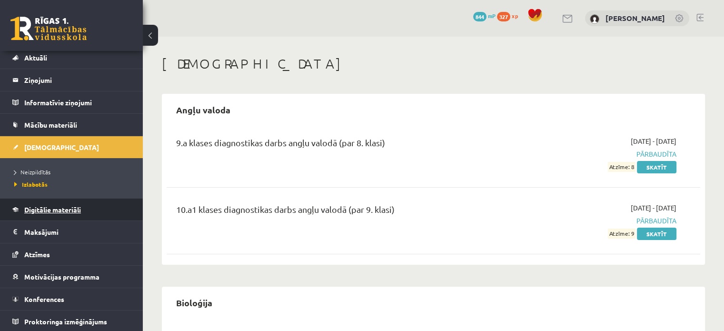
click at [59, 206] on span "Digitālie materiāli" at bounding box center [52, 209] width 57 height 9
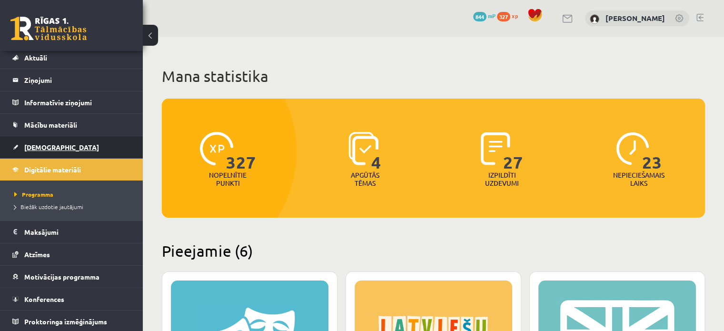
click at [48, 138] on link "[DEMOGRAPHIC_DATA]" at bounding box center [71, 147] width 119 height 22
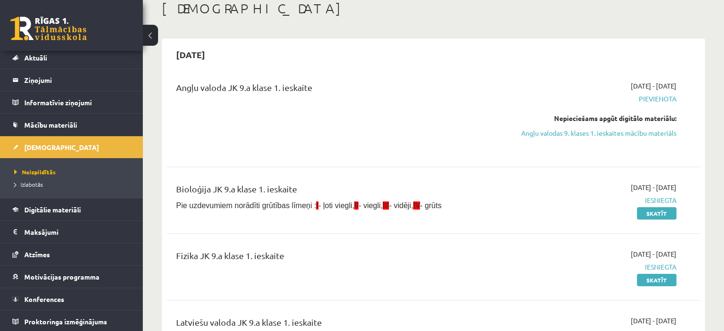
scroll to position [143, 0]
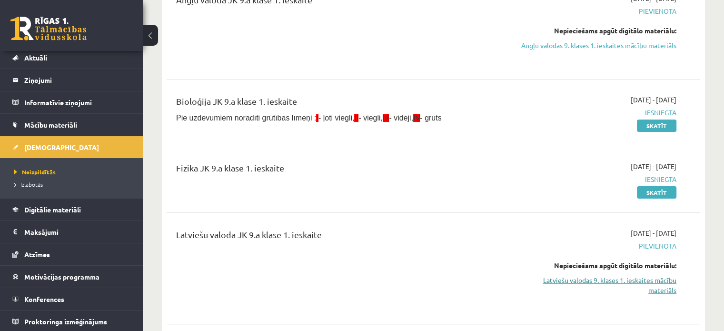
click at [650, 282] on link "Latviešu valodas 9. klases 1. ieskaites mācību materiāls" at bounding box center [598, 285] width 157 height 20
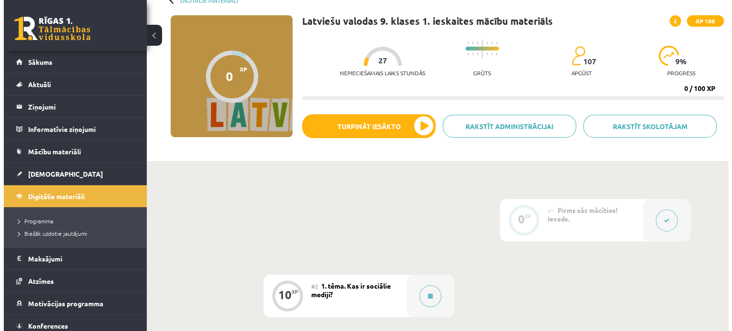
scroll to position [143, 0]
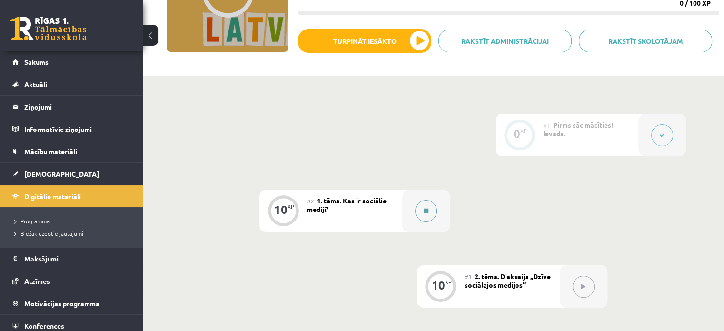
click at [420, 210] on button at bounding box center [426, 211] width 22 height 22
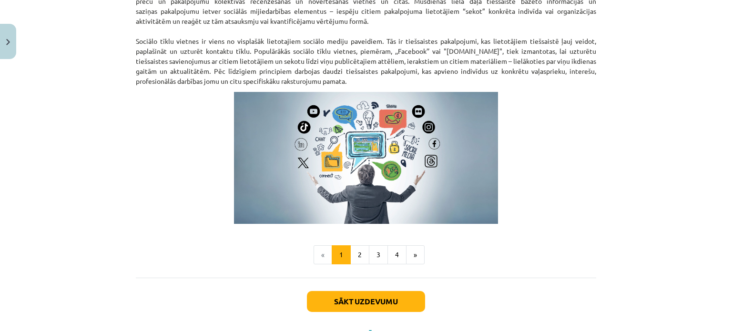
scroll to position [650, 0]
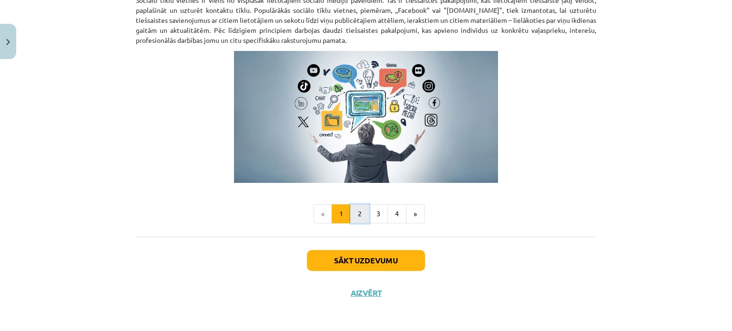
click at [355, 210] on button "2" at bounding box center [359, 213] width 19 height 19
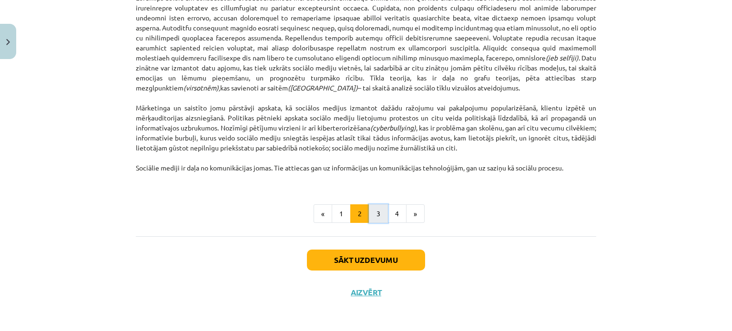
click at [380, 217] on button "3" at bounding box center [378, 213] width 19 height 19
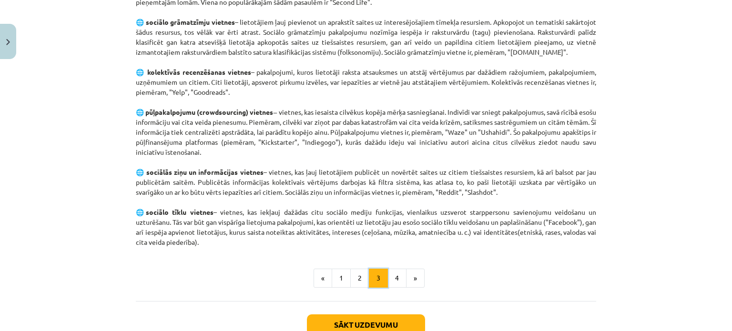
scroll to position [665, 0]
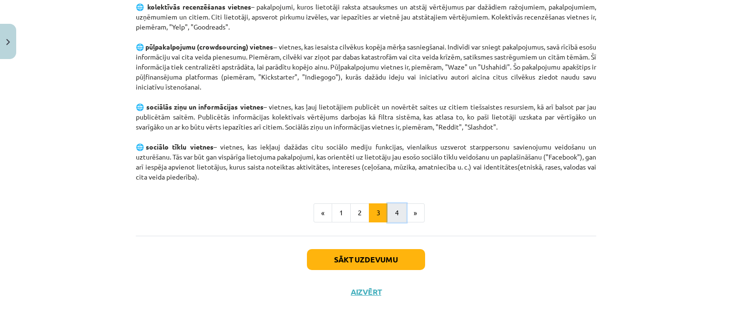
click at [389, 213] on button "4" at bounding box center [396, 212] width 19 height 19
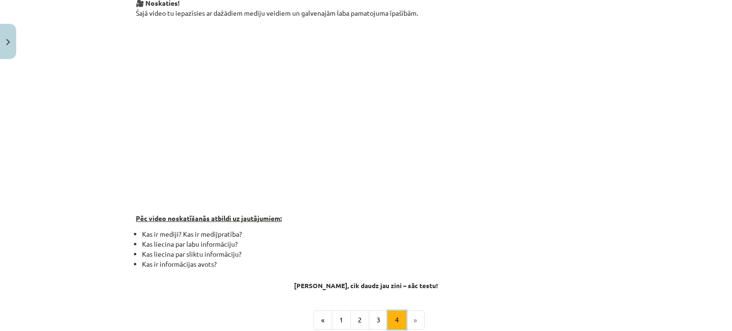
scroll to position [170, 0]
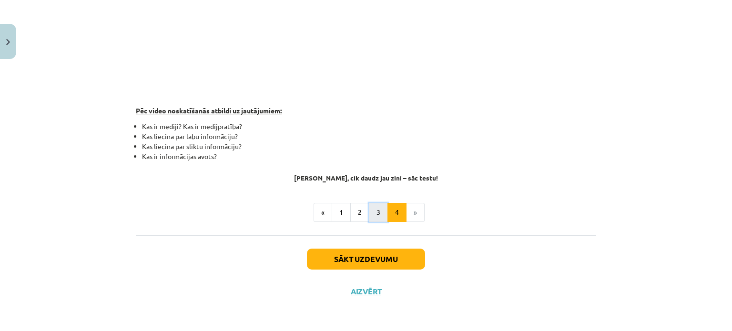
click at [372, 218] on button "3" at bounding box center [378, 212] width 19 height 19
